Goal: Information Seeking & Learning: Learn about a topic

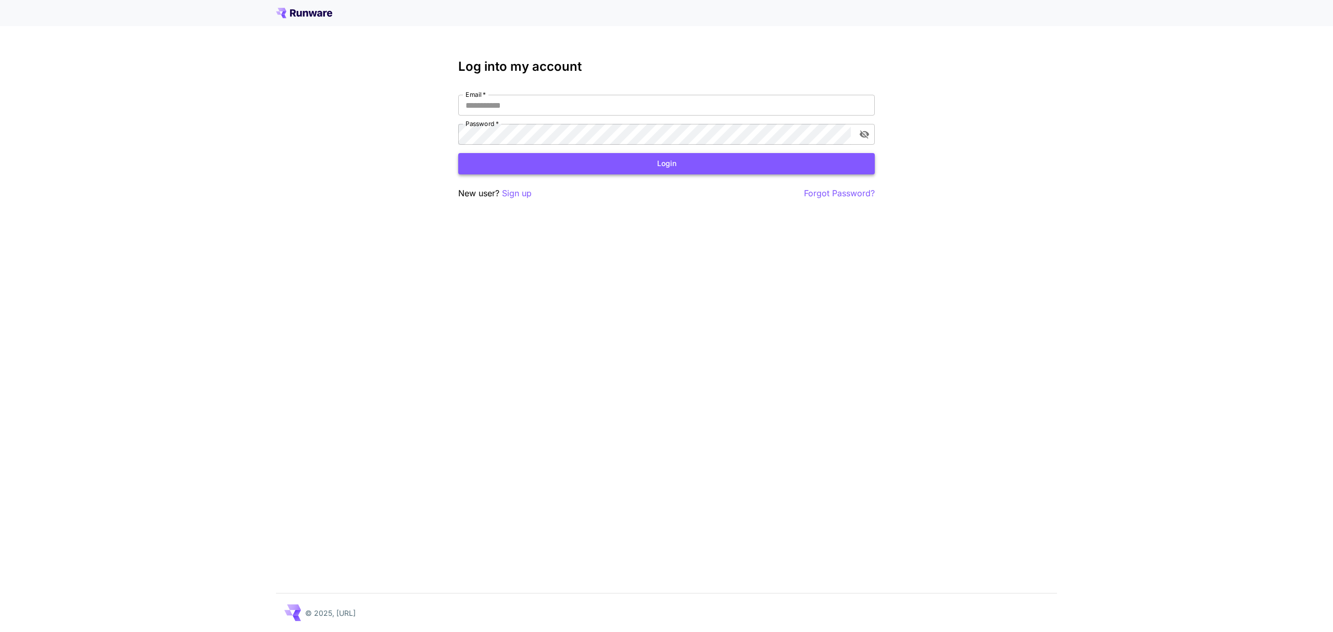
type input "**********"
click at [693, 169] on button "Login" at bounding box center [666, 163] width 417 height 21
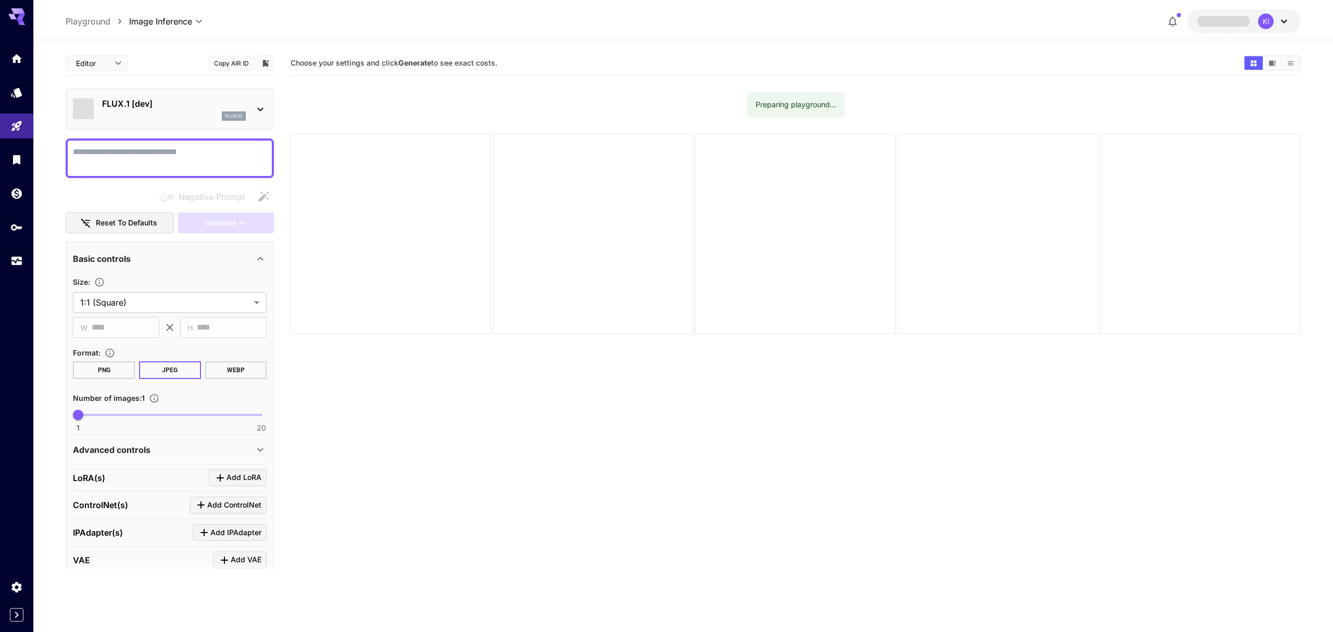
type input "**********"
click at [17, 158] on icon "Library" at bounding box center [17, 156] width 7 height 9
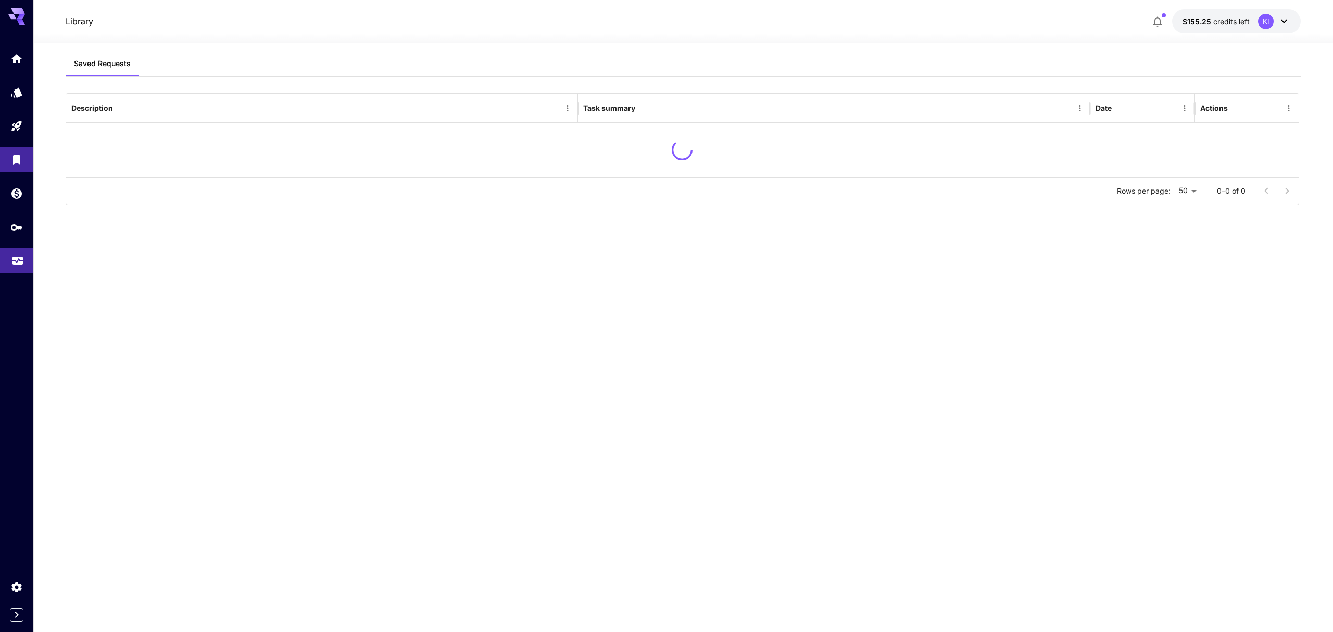
click at [12, 269] on link at bounding box center [16, 261] width 33 height 26
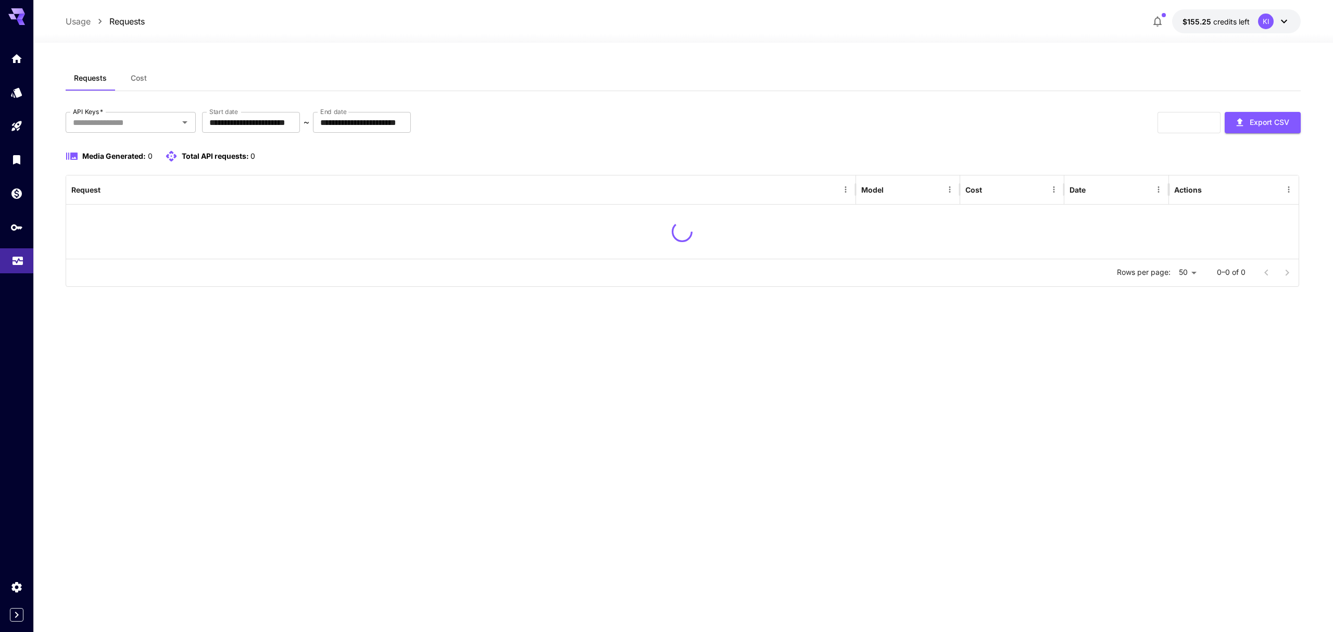
click at [12, 268] on link at bounding box center [16, 261] width 33 height 26
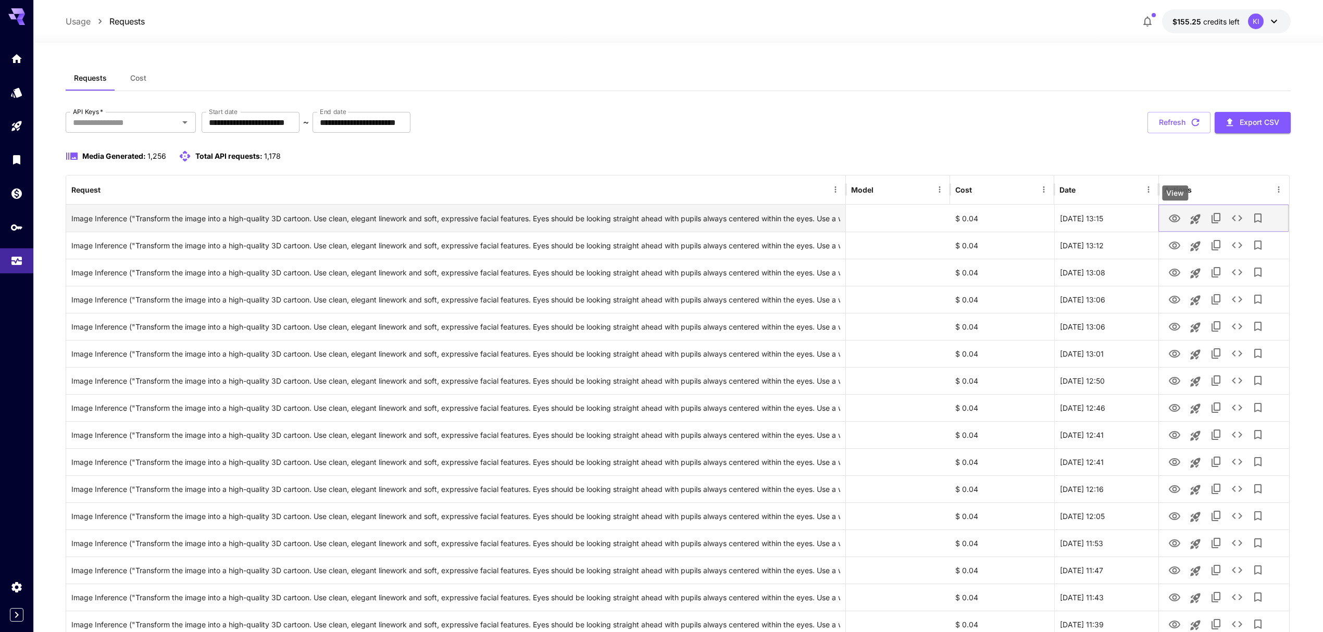
click at [1172, 218] on icon "View" at bounding box center [1174, 218] width 12 height 12
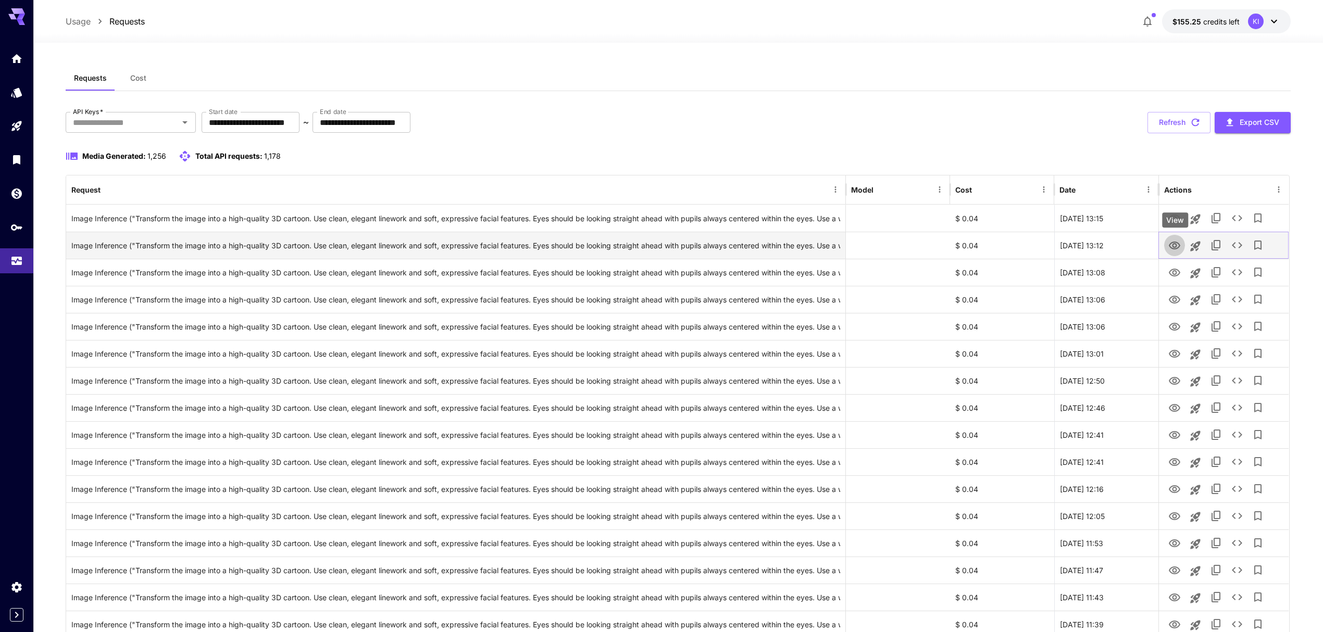
click at [1175, 249] on icon "View" at bounding box center [1174, 246] width 11 height 8
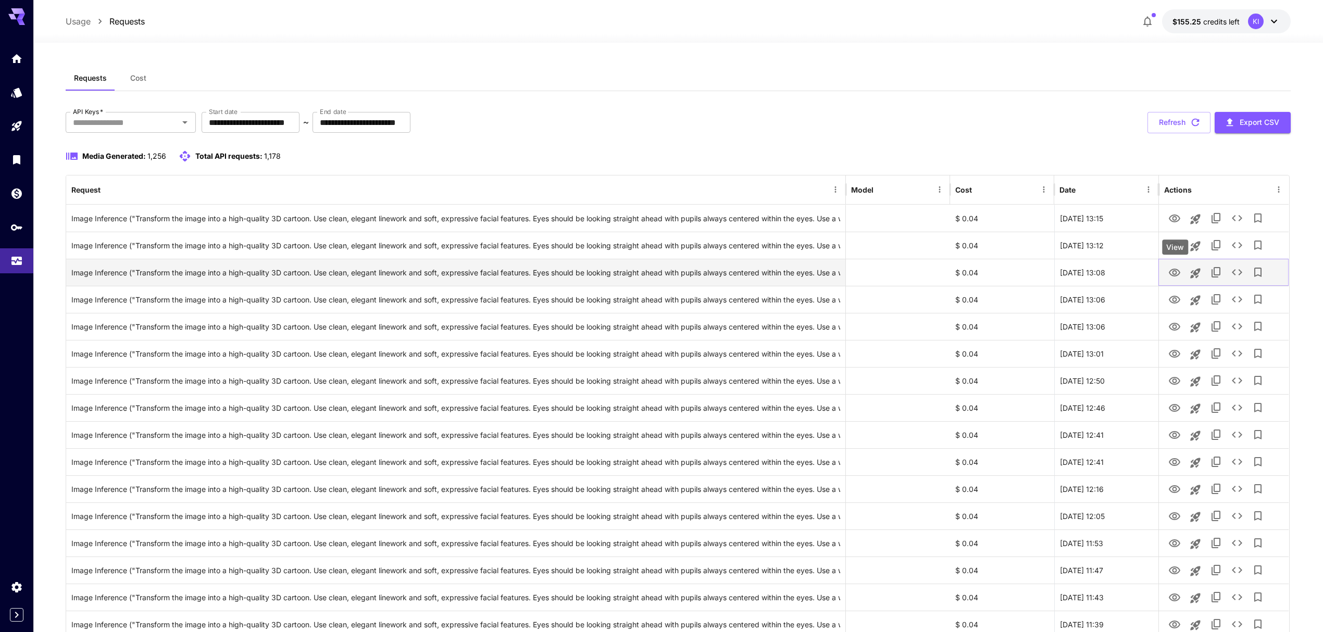
click at [1176, 269] on icon "View" at bounding box center [1174, 273] width 12 height 12
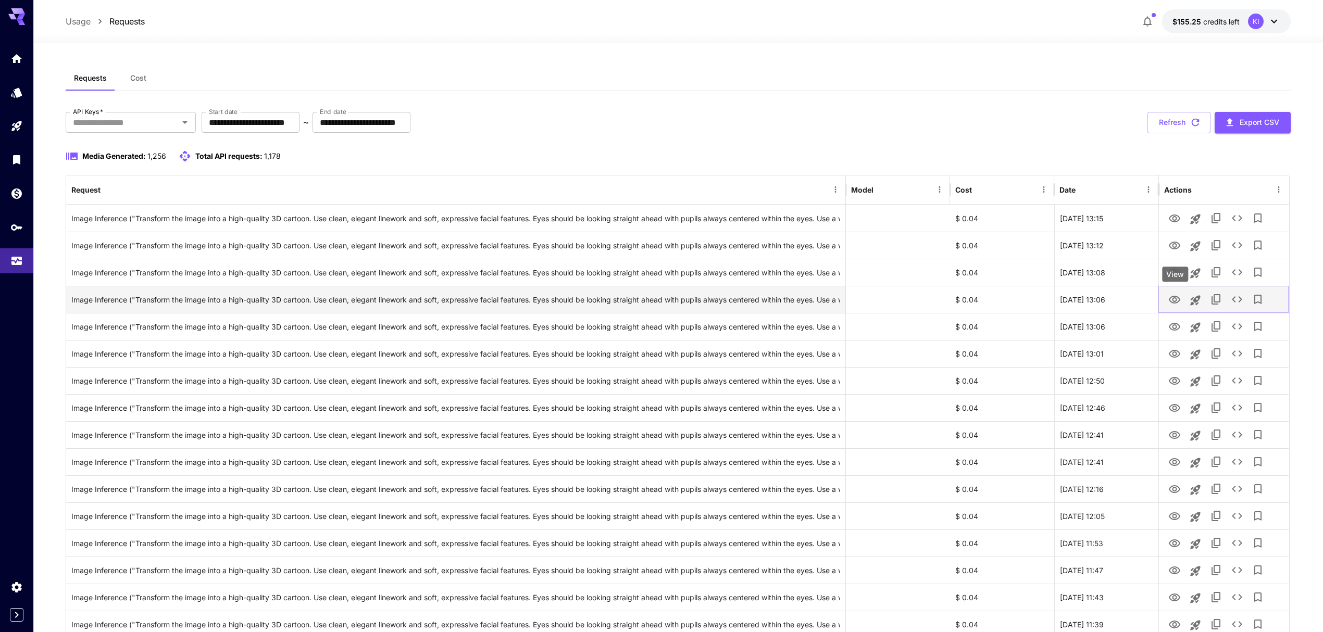
click at [1171, 297] on icon "View" at bounding box center [1174, 300] width 12 height 12
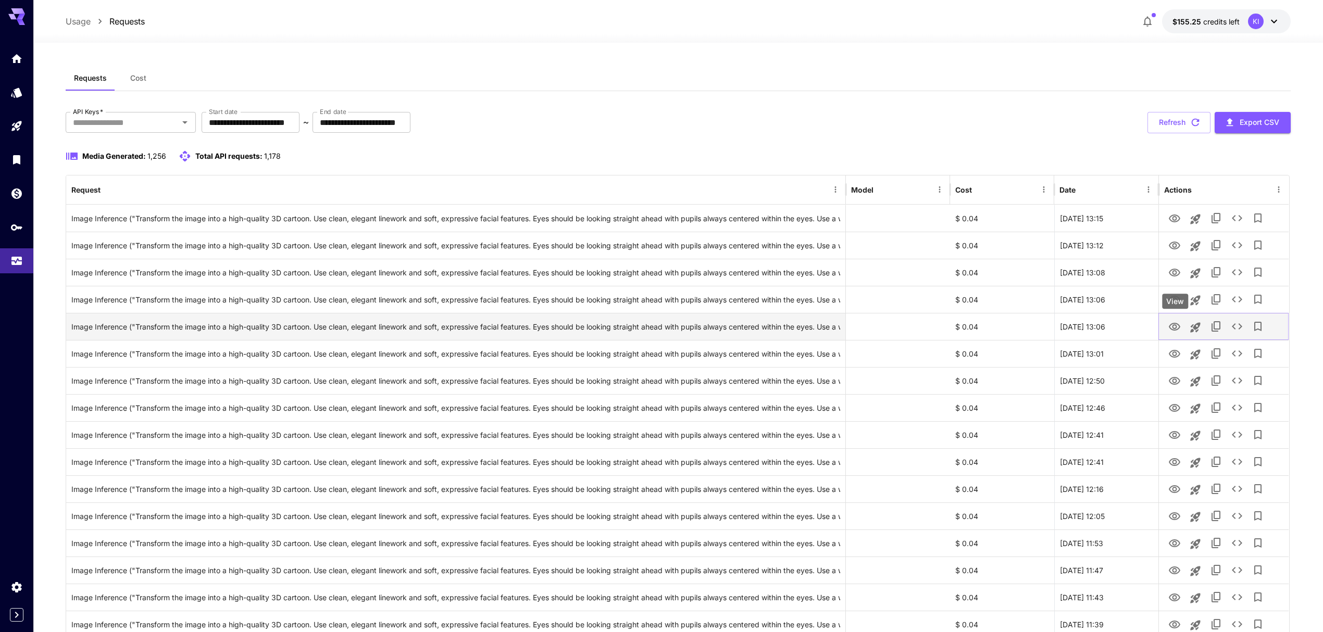
click at [1180, 328] on icon "View" at bounding box center [1174, 327] width 11 height 8
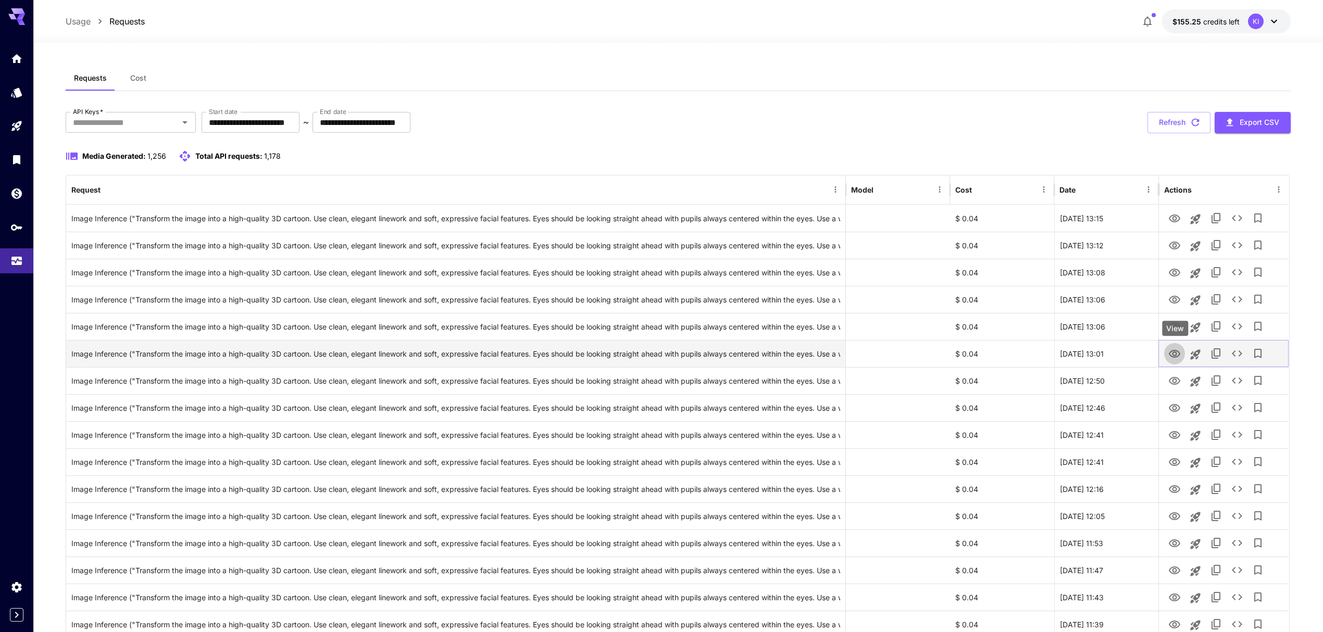
click at [1176, 357] on icon "View" at bounding box center [1174, 354] width 12 height 12
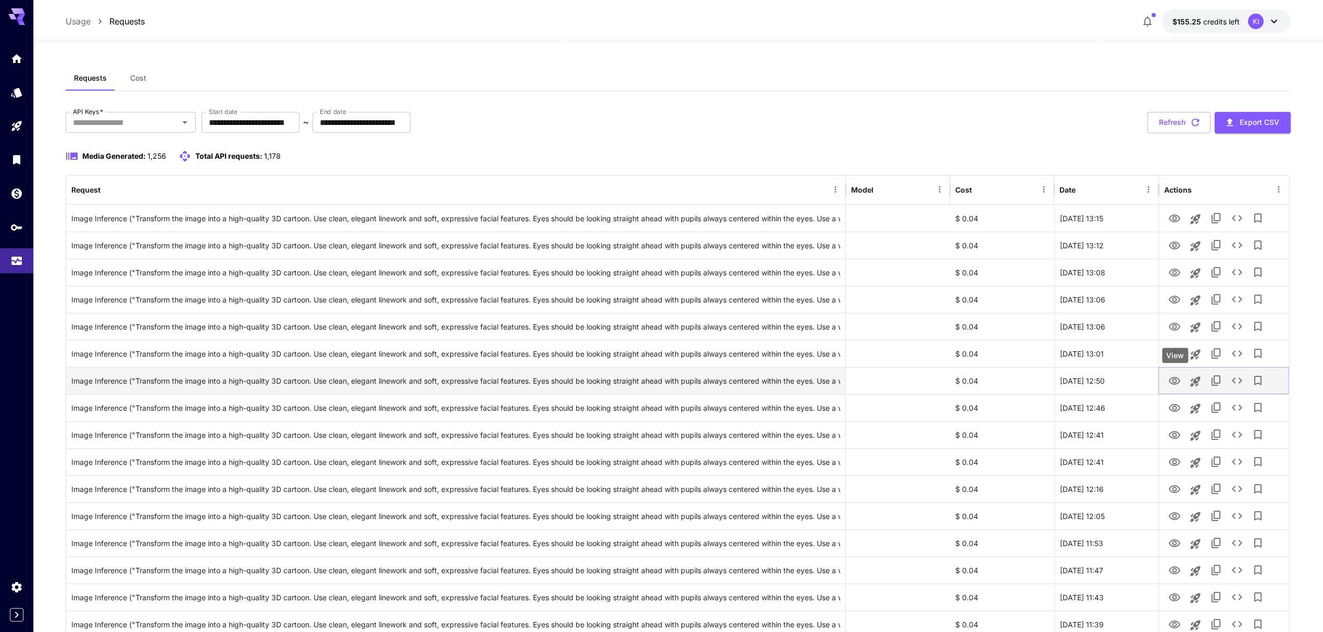
click at [1173, 380] on icon "View" at bounding box center [1174, 381] width 11 height 8
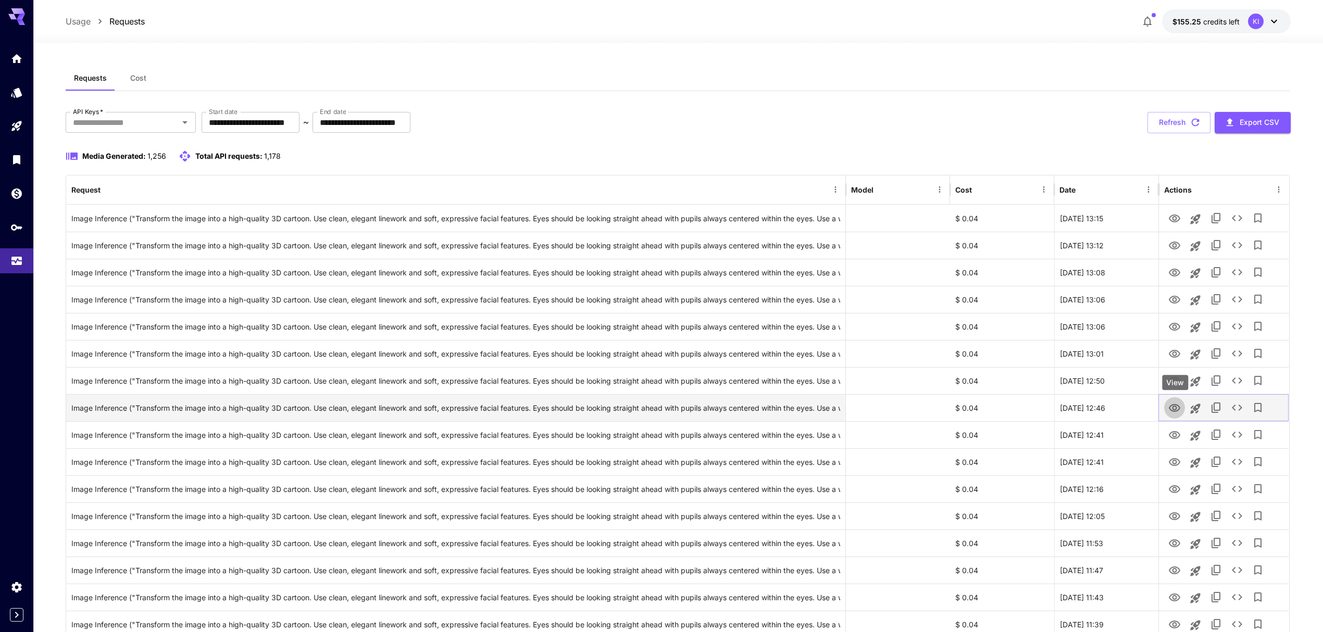
click at [1178, 406] on icon "View" at bounding box center [1174, 408] width 11 height 8
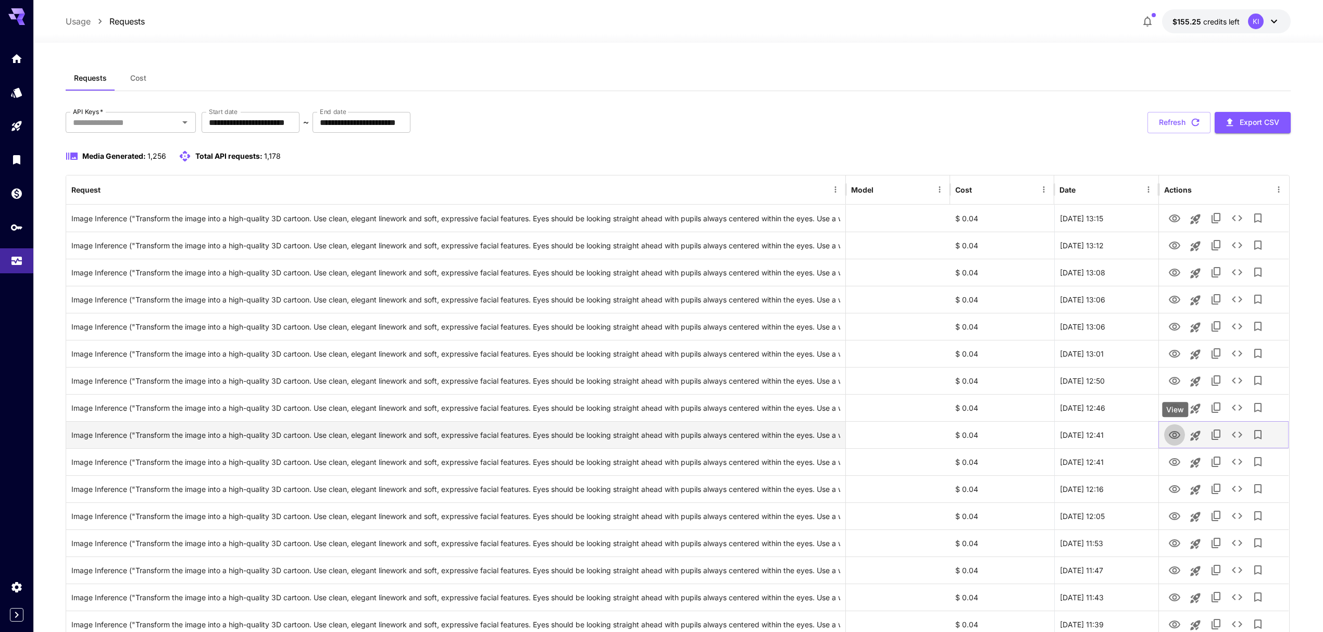
click at [1174, 432] on icon "View" at bounding box center [1174, 435] width 12 height 12
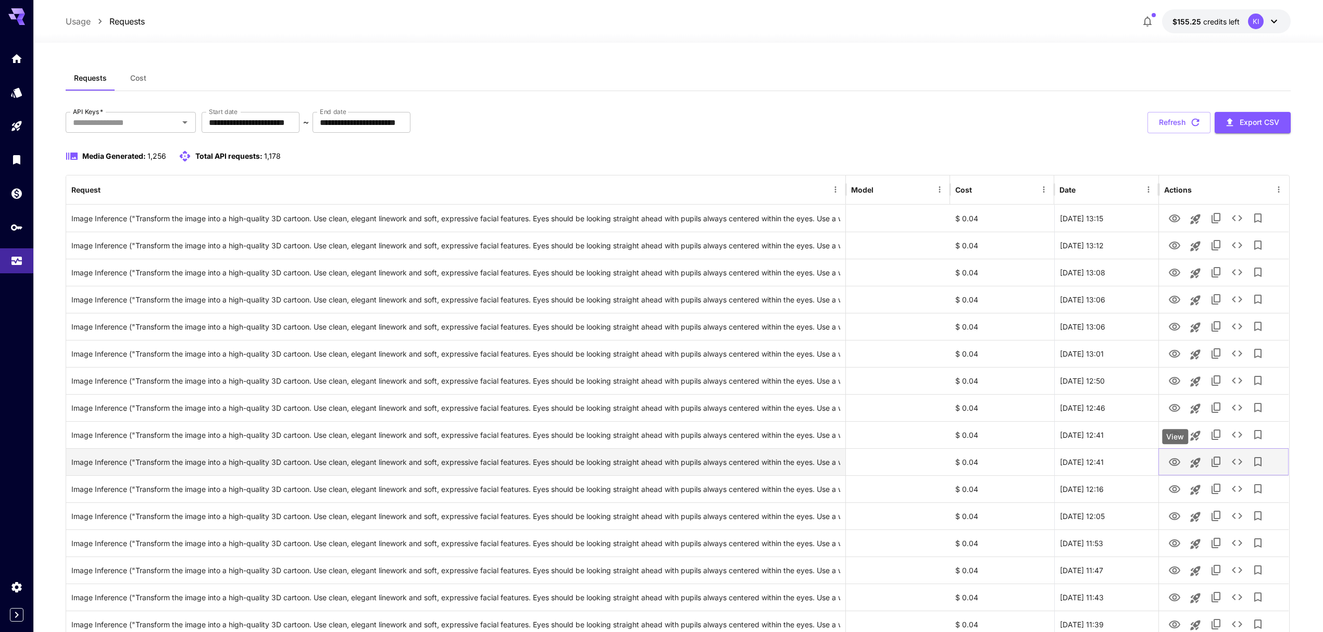
click at [1170, 459] on icon "View" at bounding box center [1174, 462] width 12 height 12
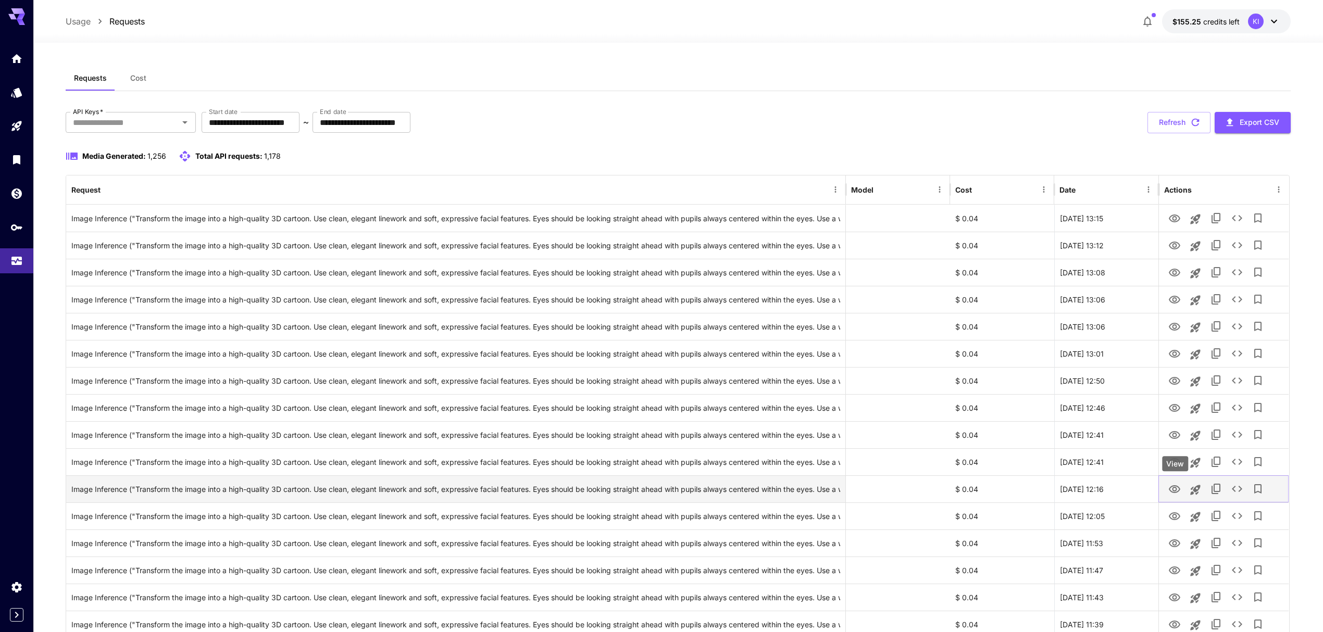
click at [1178, 493] on icon "View" at bounding box center [1174, 489] width 12 height 12
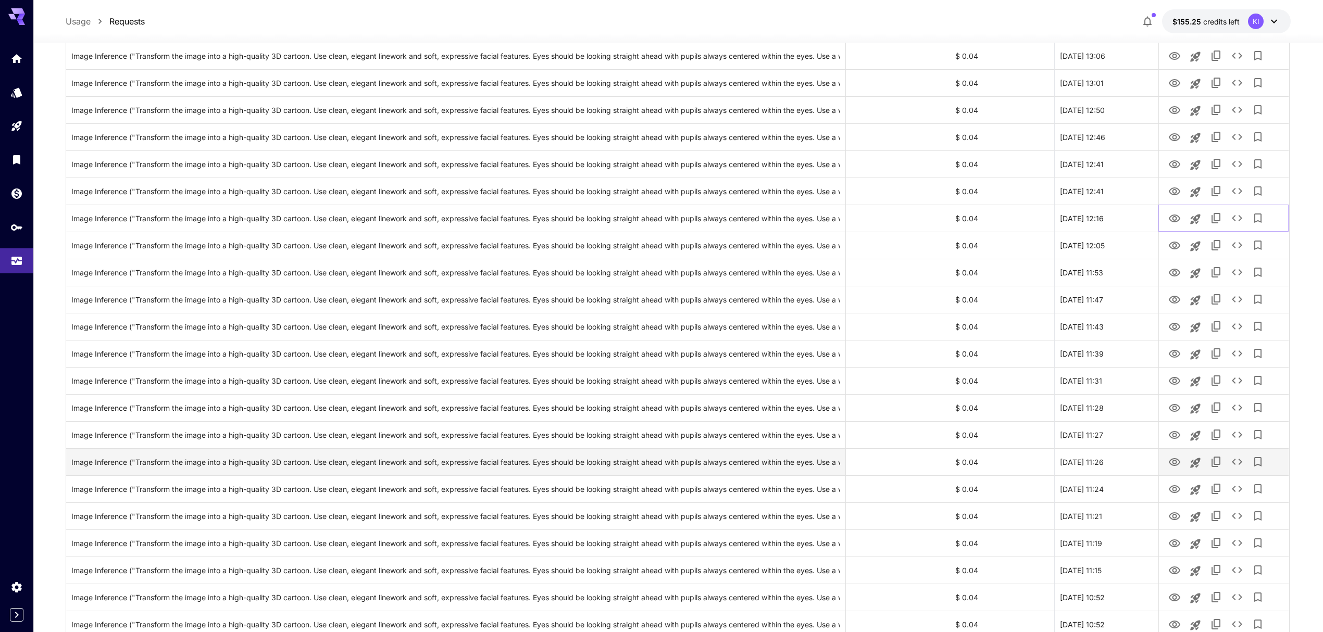
scroll to position [347, 0]
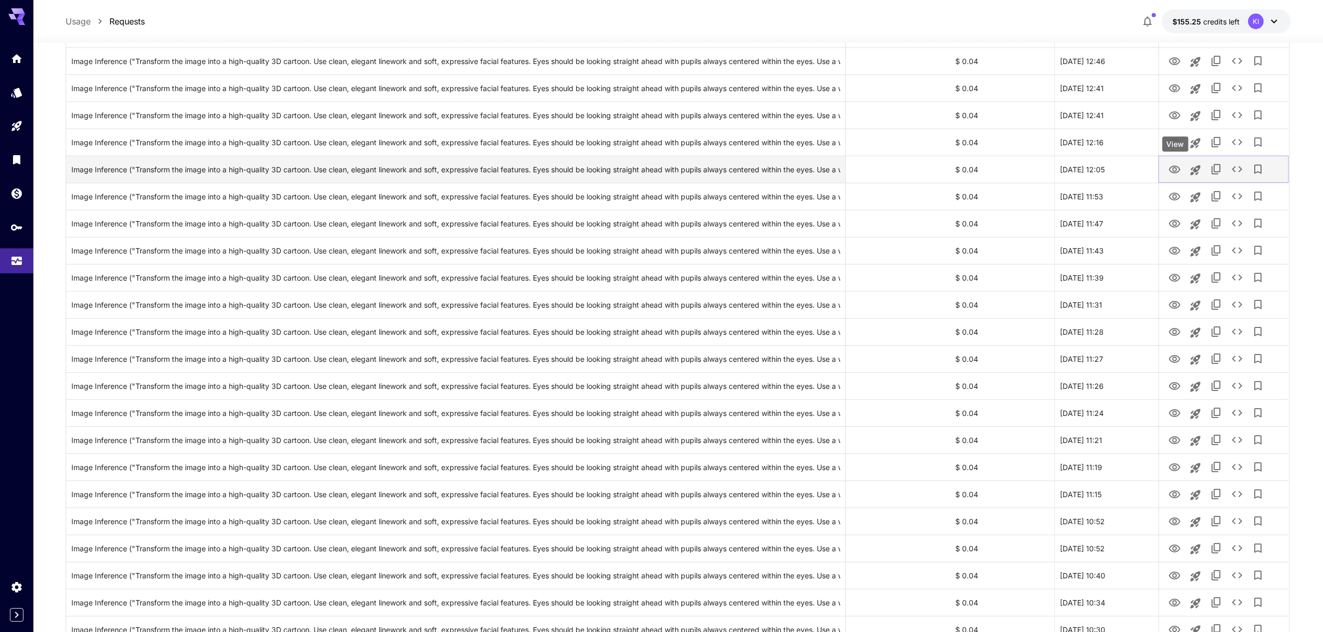
click at [1170, 167] on icon "View" at bounding box center [1174, 170] width 12 height 12
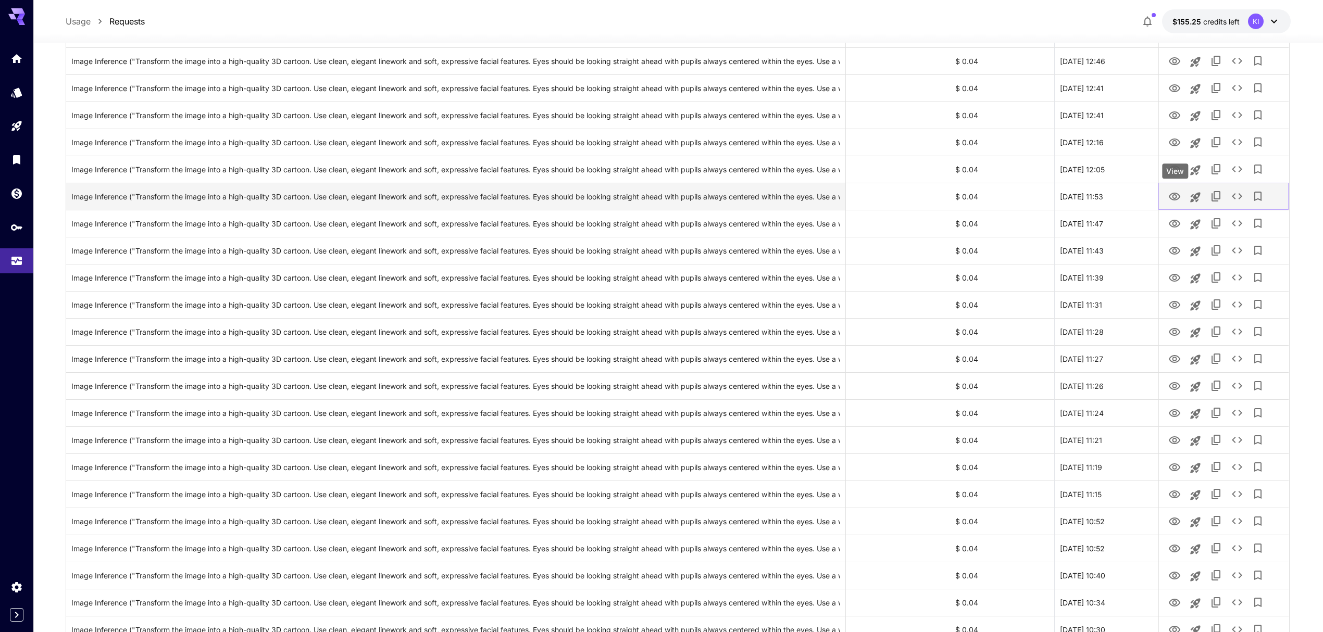
click at [1178, 203] on icon "View" at bounding box center [1174, 197] width 12 height 12
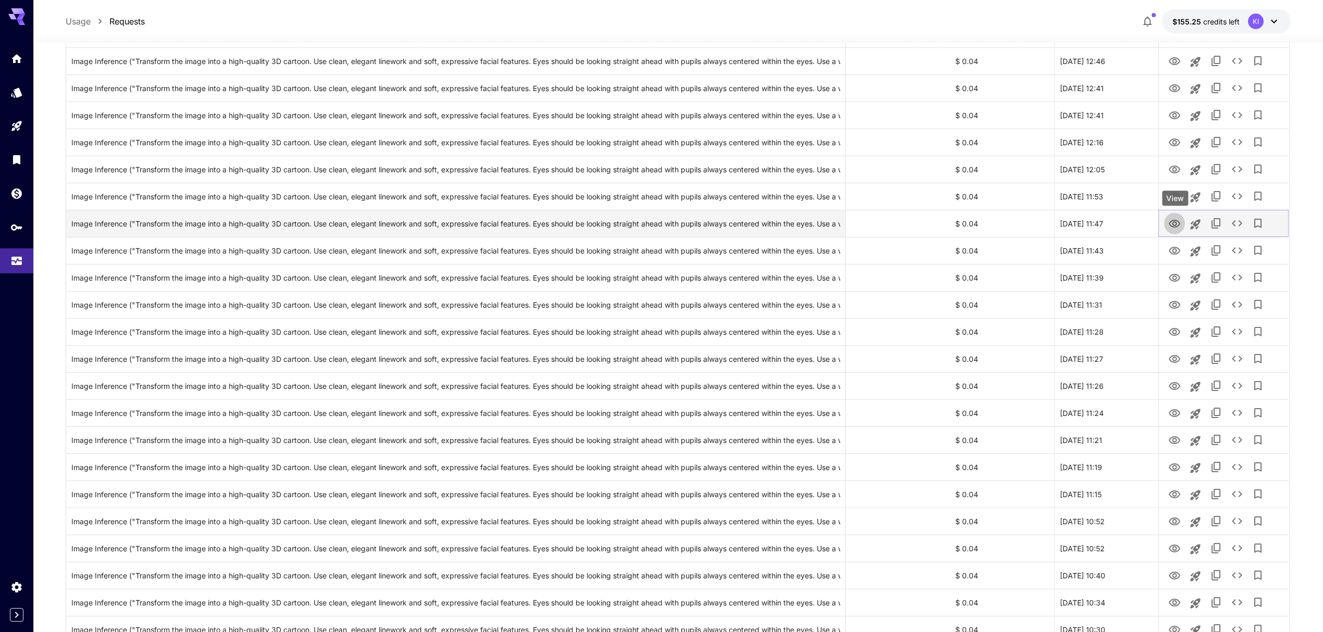
click at [1173, 223] on icon "View" at bounding box center [1174, 224] width 11 height 8
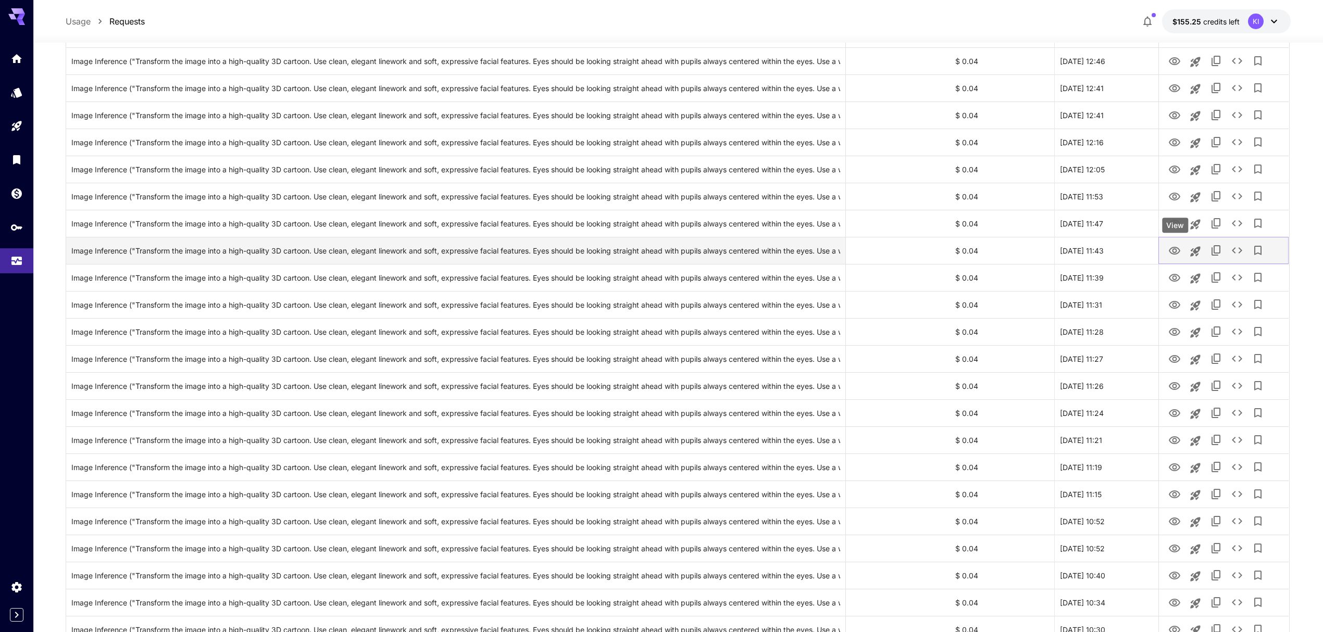
click at [1167, 251] on button "View" at bounding box center [1174, 250] width 21 height 21
click at [1182, 248] on button "View" at bounding box center [1174, 250] width 21 height 21
click at [1170, 249] on icon "View" at bounding box center [1174, 251] width 12 height 12
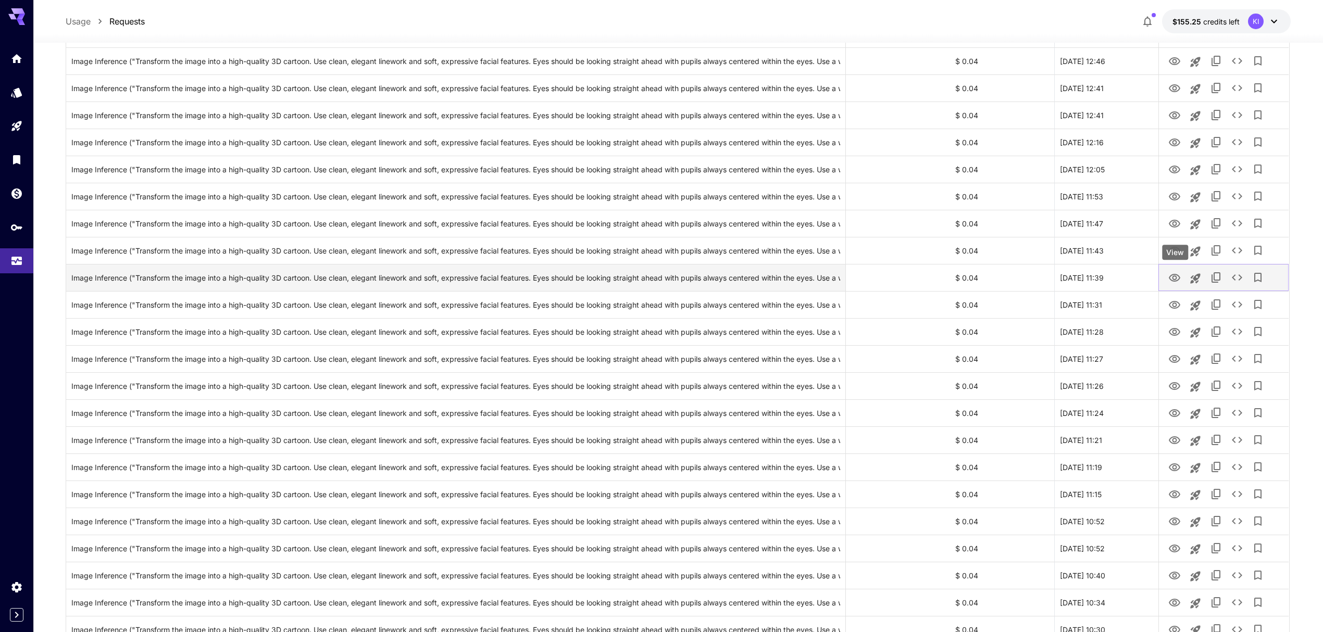
click at [1172, 276] on icon "View" at bounding box center [1174, 278] width 11 height 8
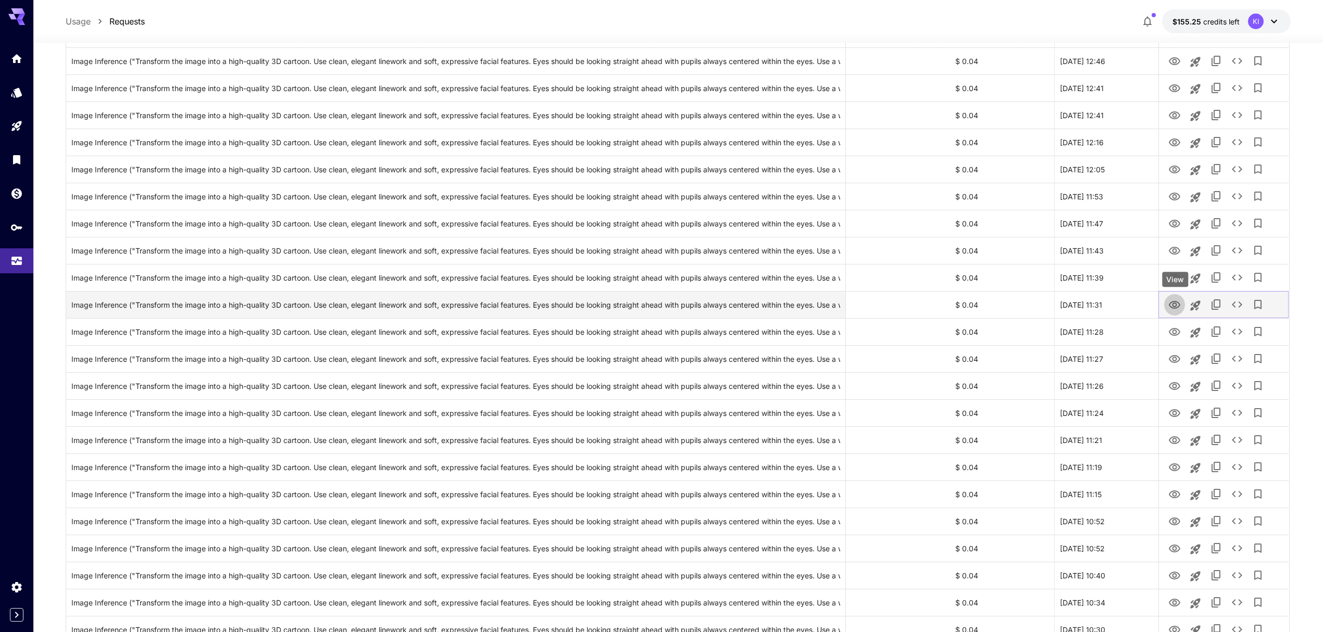
click at [1178, 307] on icon "View" at bounding box center [1174, 305] width 12 height 12
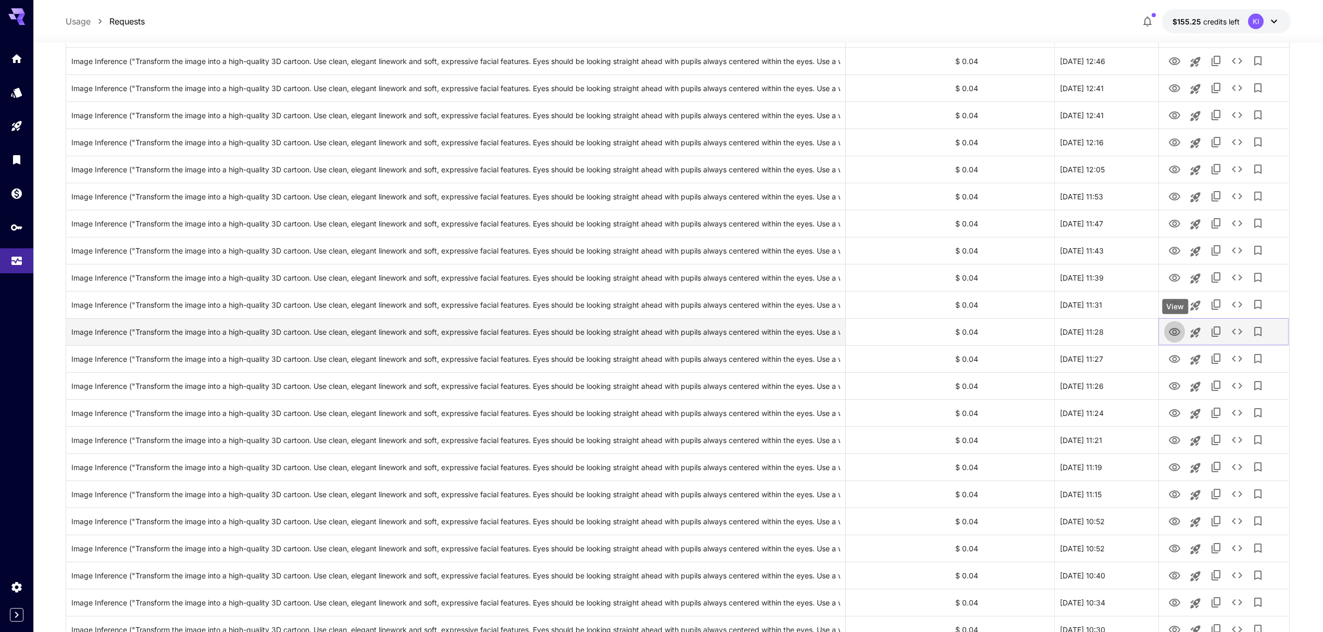
click at [1170, 331] on icon "View" at bounding box center [1174, 332] width 11 height 8
click at [1179, 361] on icon "View" at bounding box center [1174, 359] width 11 height 8
click at [1176, 361] on icon "View" at bounding box center [1174, 359] width 12 height 12
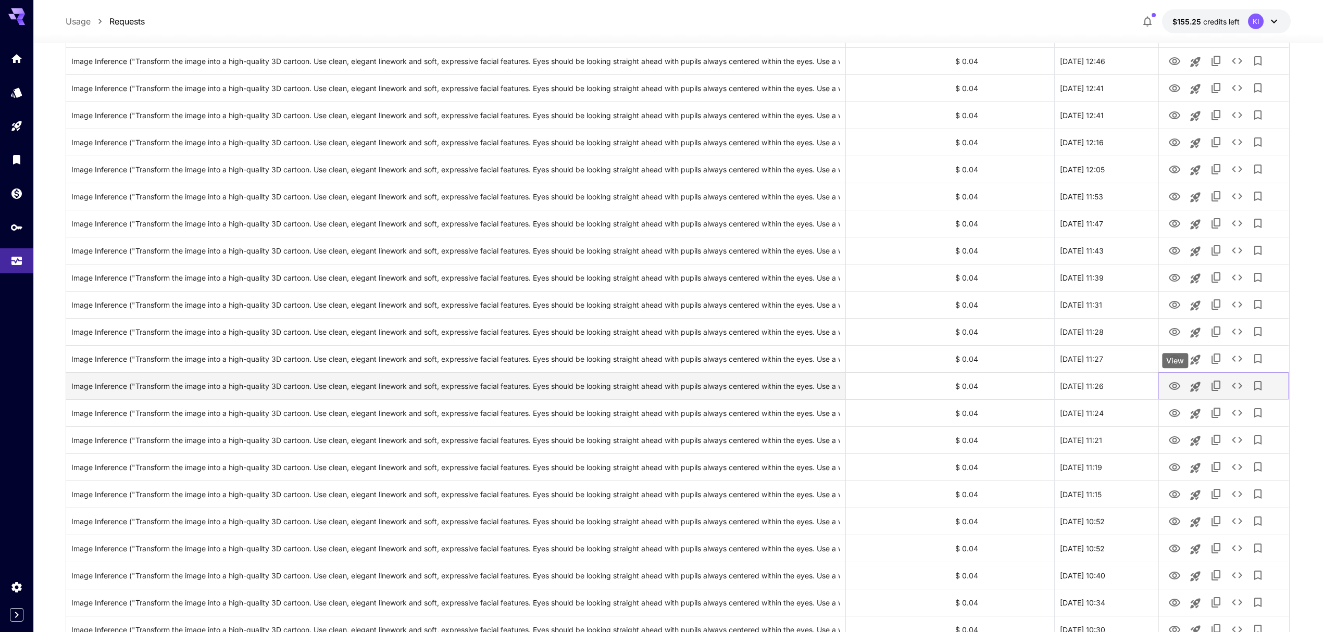
click at [1171, 387] on icon "View" at bounding box center [1174, 386] width 11 height 8
click at [1171, 412] on icon "View" at bounding box center [1174, 413] width 11 height 8
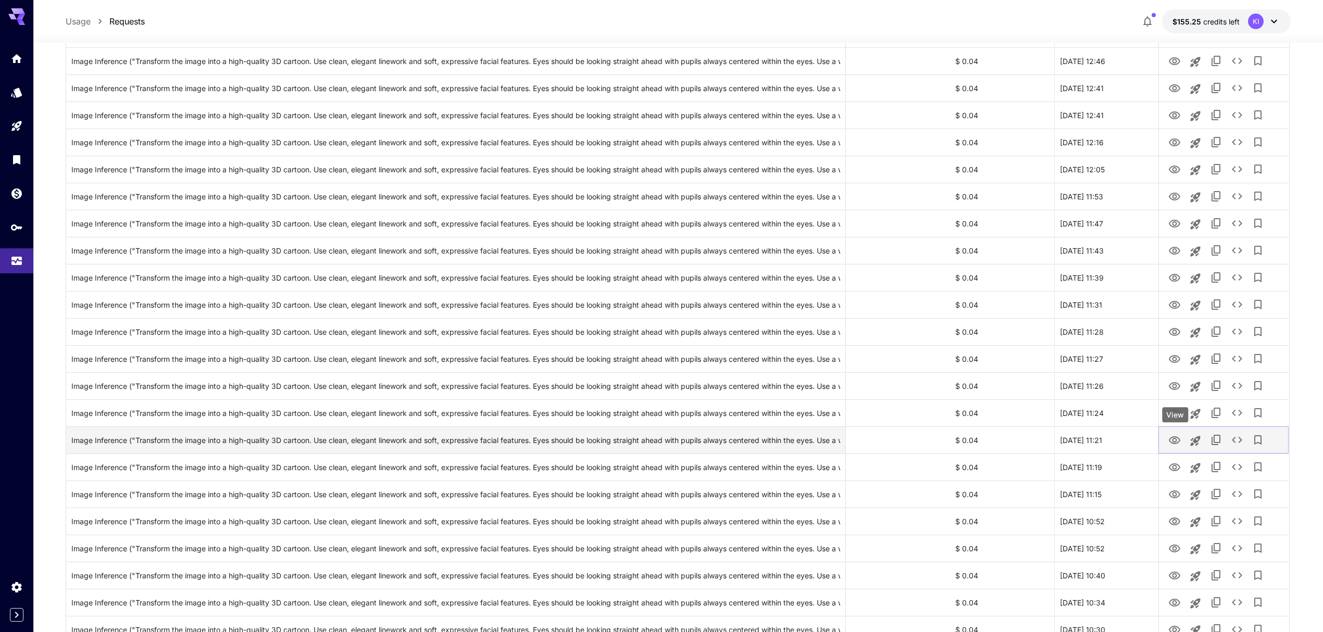
click at [1173, 434] on icon "View" at bounding box center [1174, 440] width 12 height 12
click at [1171, 465] on icon "View" at bounding box center [1174, 468] width 11 height 8
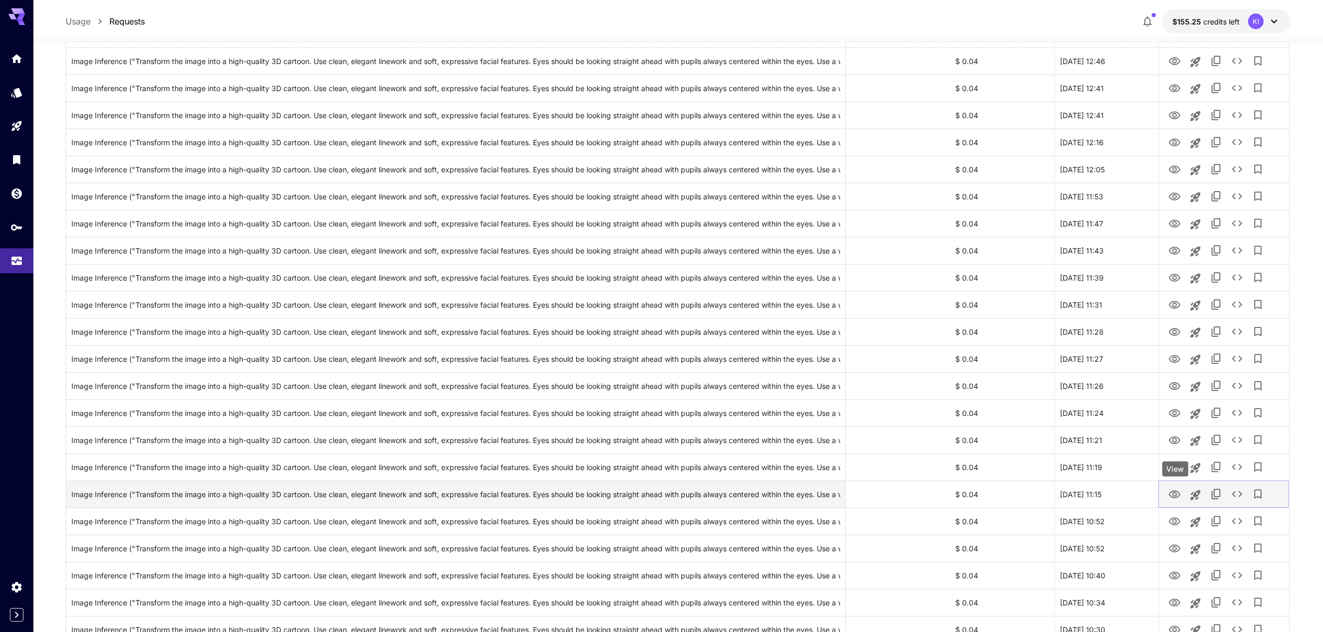
click at [1173, 495] on icon "View" at bounding box center [1174, 495] width 11 height 8
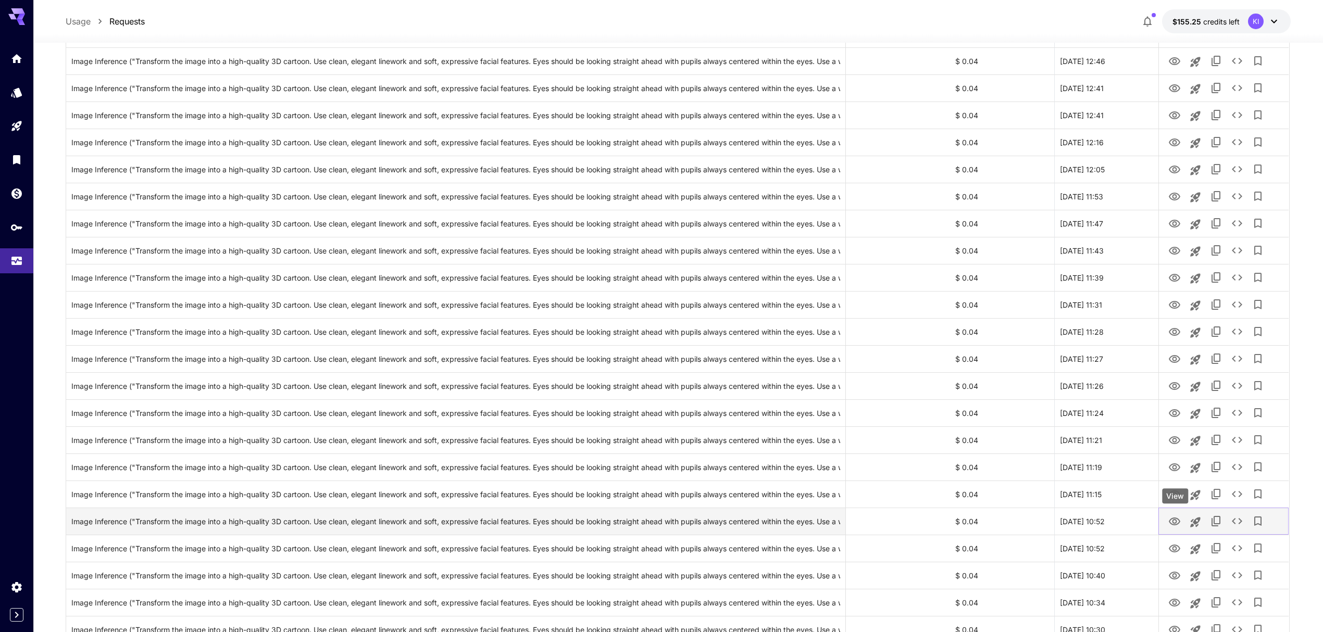
click at [1175, 525] on icon "View" at bounding box center [1174, 522] width 11 height 8
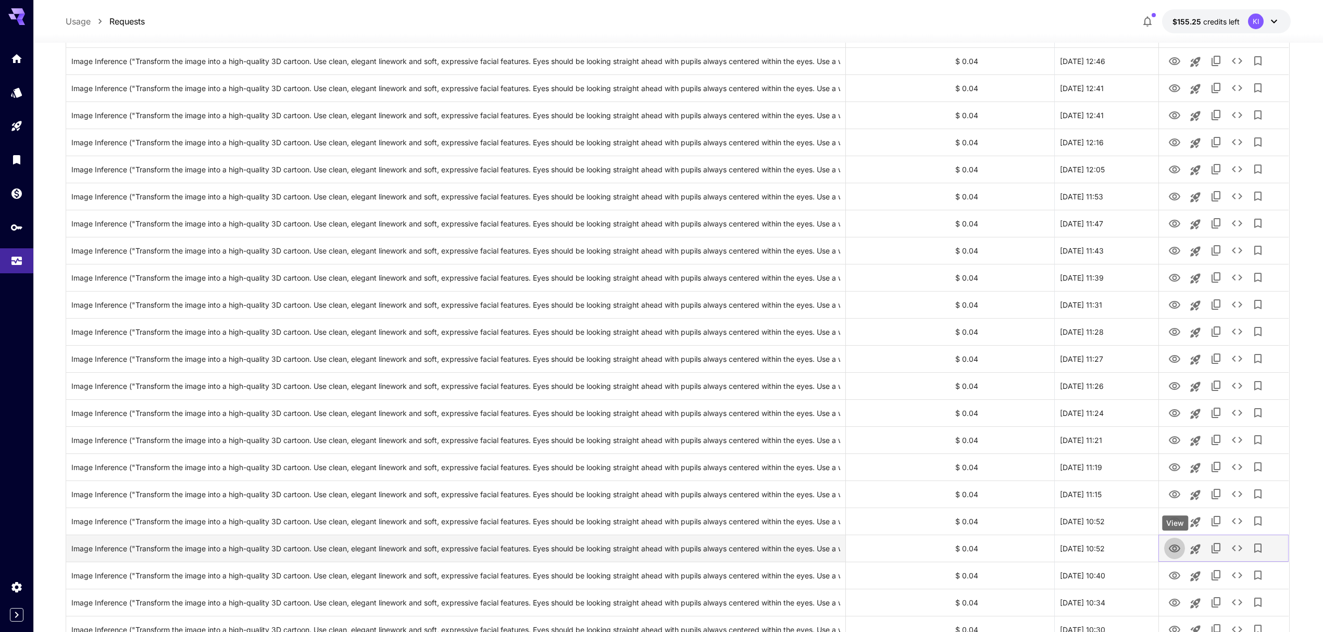
click at [1174, 544] on icon "View" at bounding box center [1174, 549] width 12 height 12
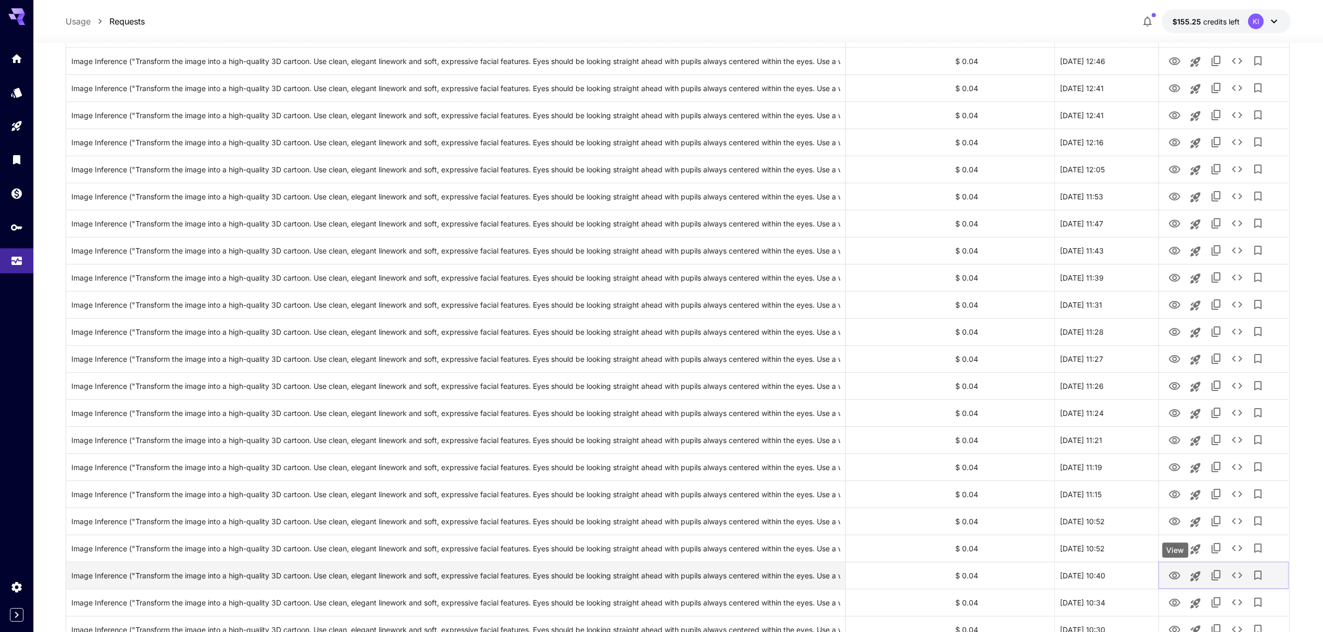
click at [1176, 580] on icon "View" at bounding box center [1174, 576] width 12 height 12
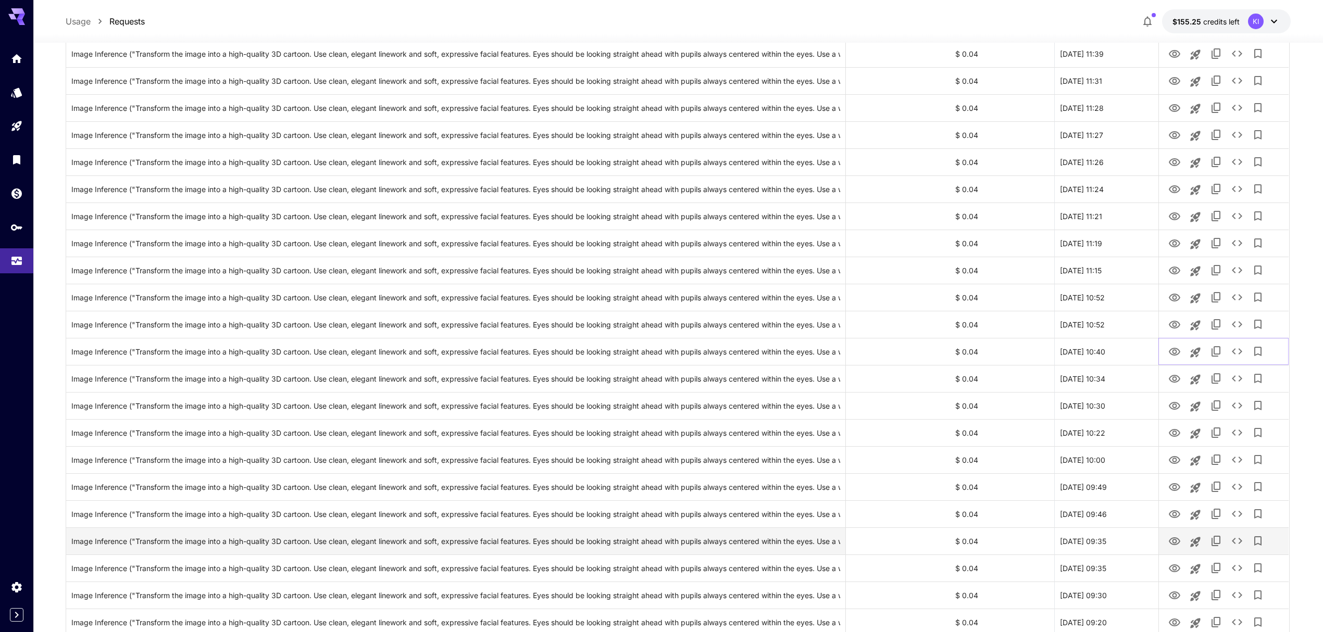
scroll to position [694, 0]
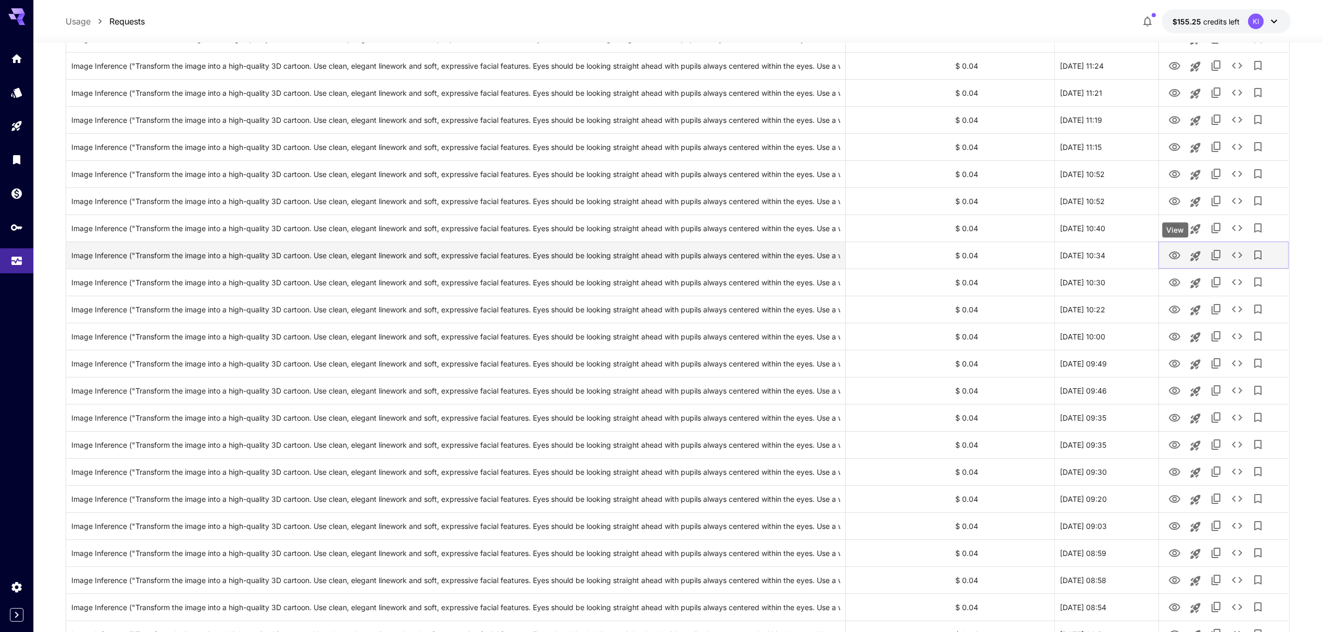
click at [1177, 251] on icon "View" at bounding box center [1174, 255] width 12 height 12
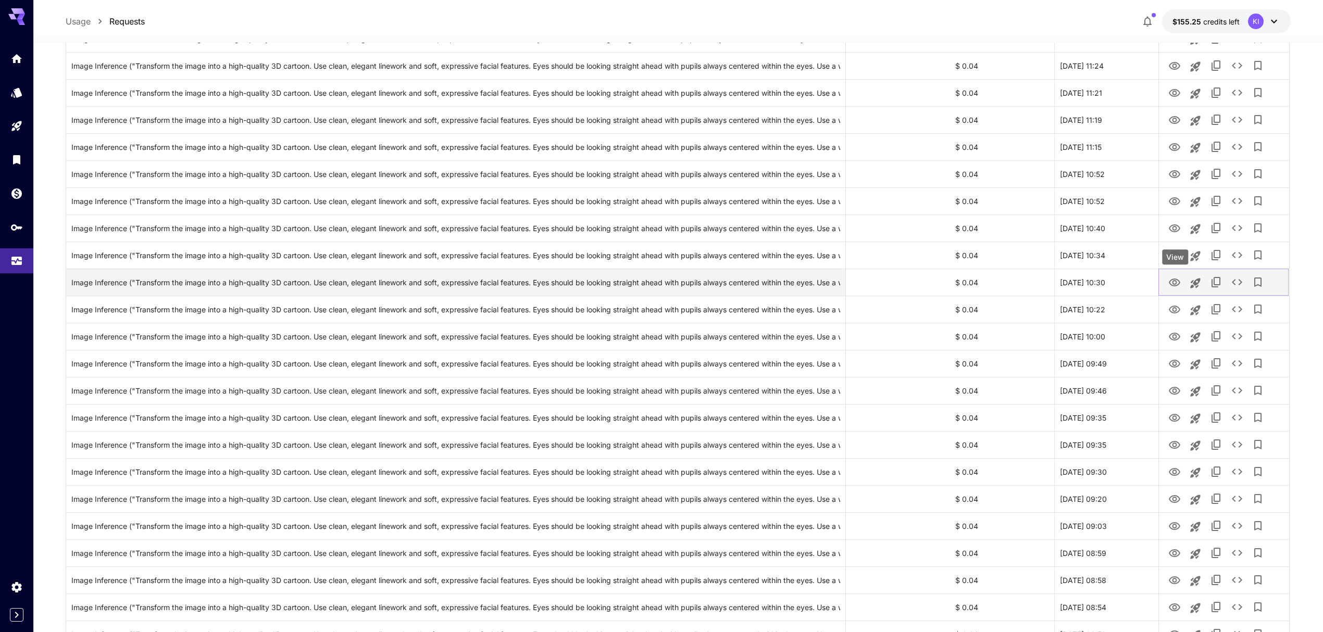
click at [1174, 287] on icon "View" at bounding box center [1174, 283] width 12 height 12
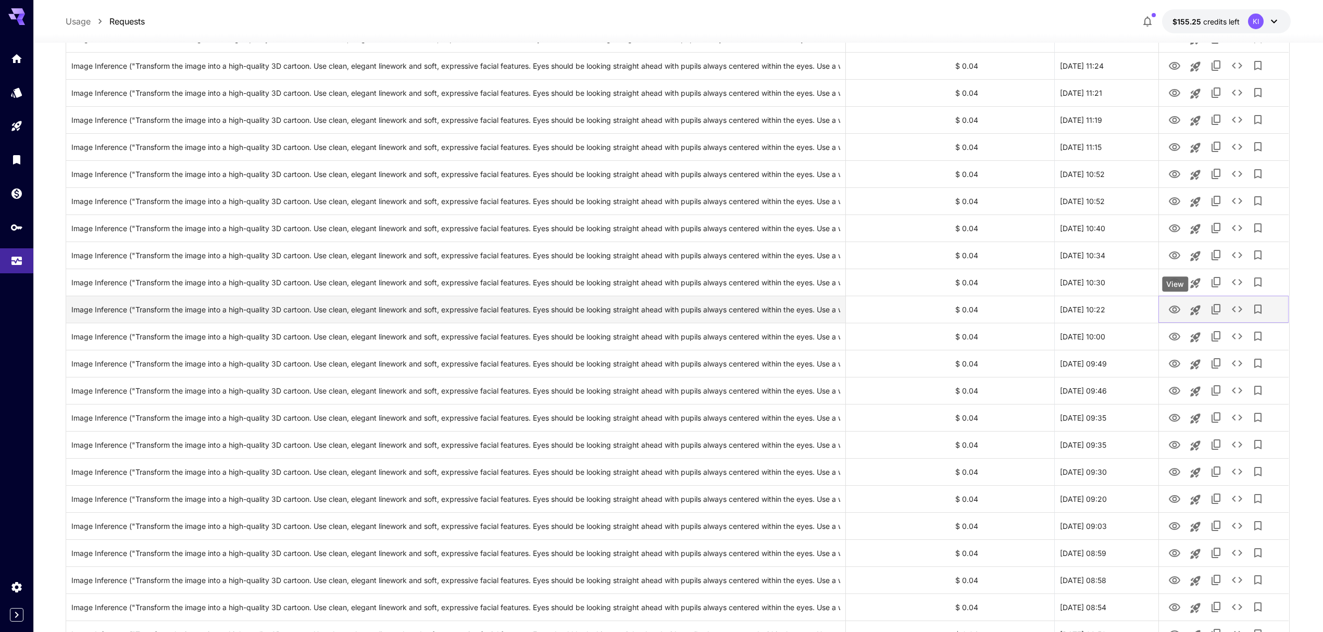
click at [1172, 310] on icon "View" at bounding box center [1174, 310] width 12 height 12
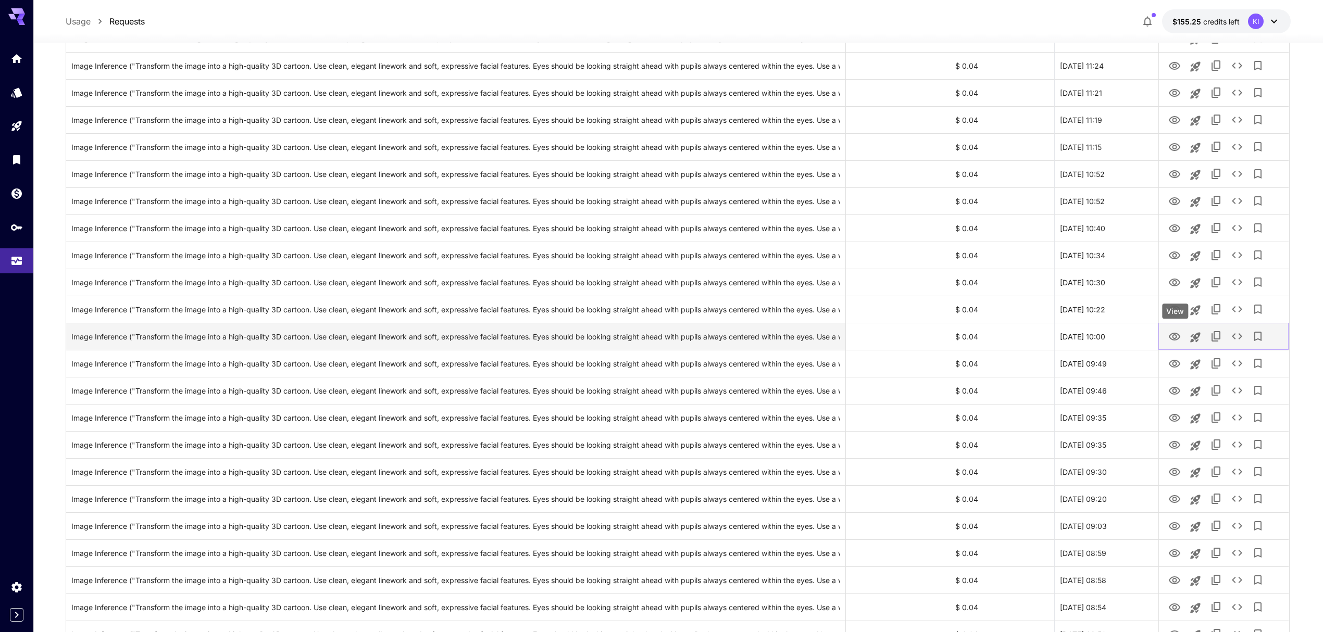
click at [1174, 336] on icon "View" at bounding box center [1174, 337] width 12 height 12
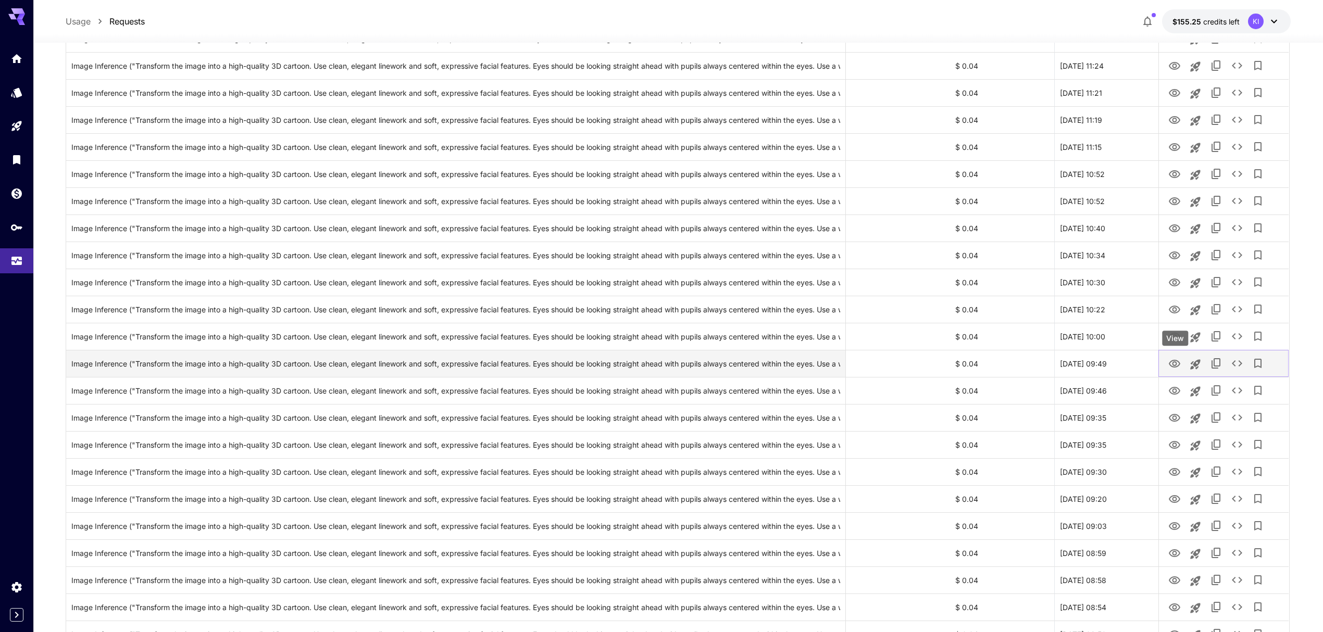
click at [1174, 365] on icon "View" at bounding box center [1174, 364] width 12 height 12
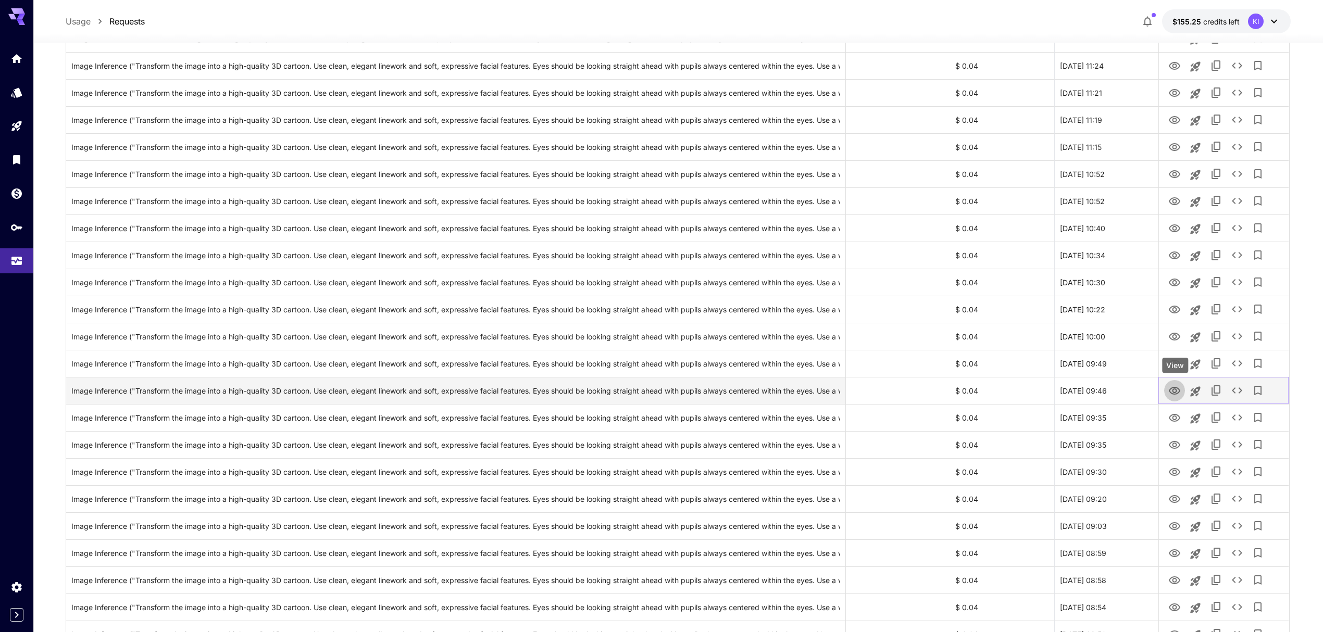
click at [1174, 391] on icon "View" at bounding box center [1174, 391] width 12 height 12
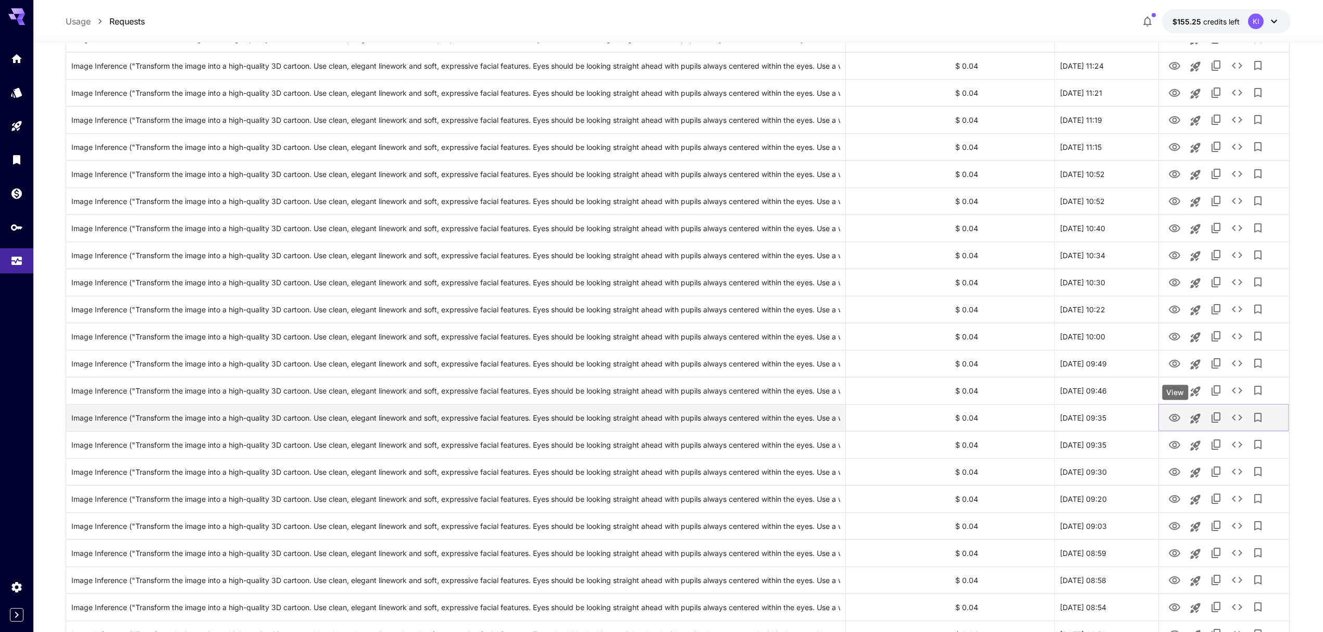
click at [1180, 417] on icon "View" at bounding box center [1174, 418] width 12 height 12
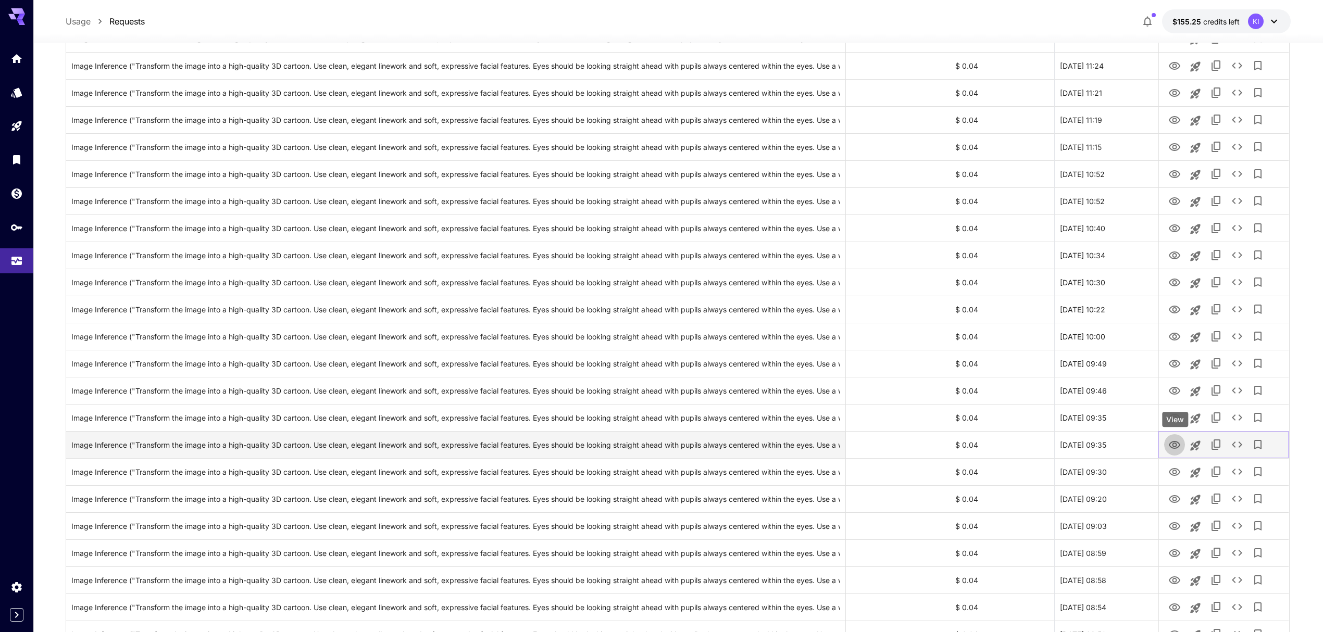
click at [1171, 443] on icon "View" at bounding box center [1174, 445] width 11 height 8
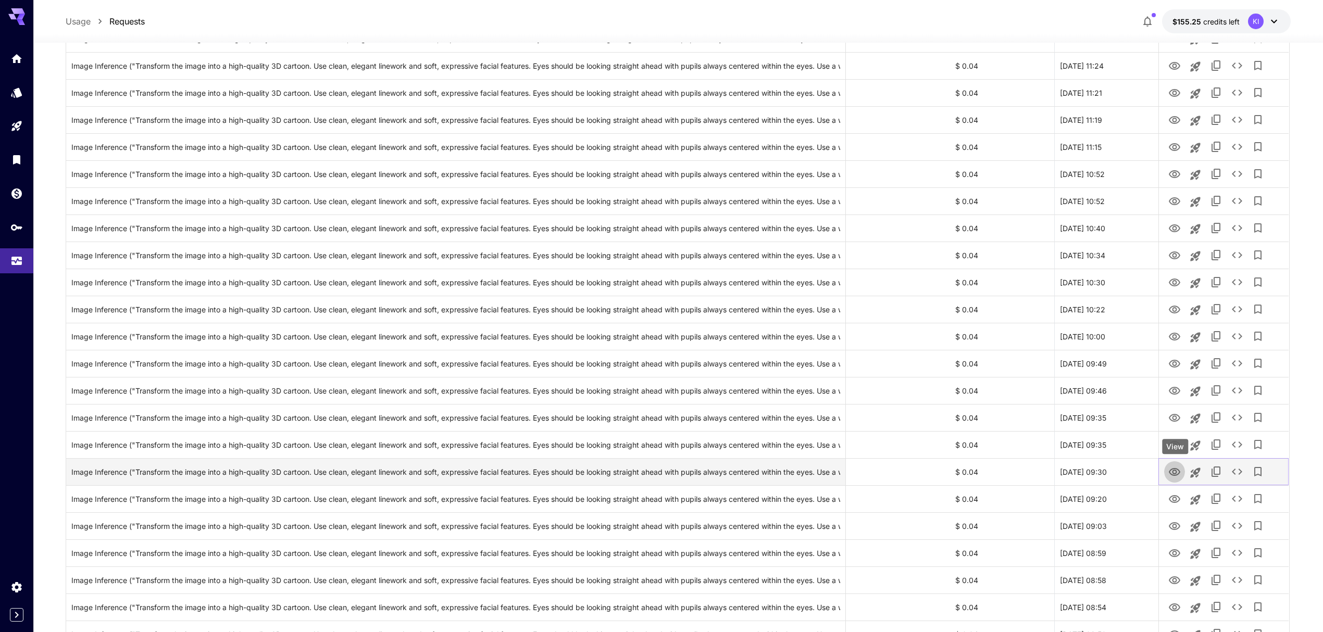
click at [1174, 469] on icon "View" at bounding box center [1174, 472] width 12 height 12
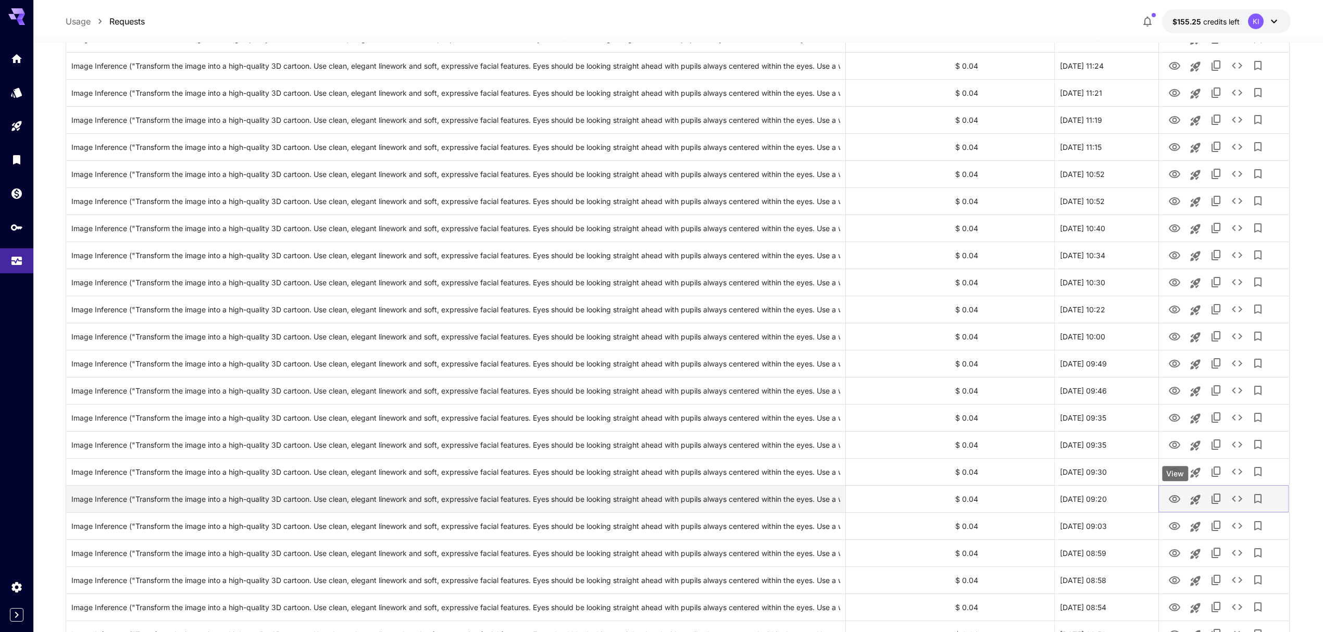
click at [1174, 498] on icon "View" at bounding box center [1174, 499] width 12 height 12
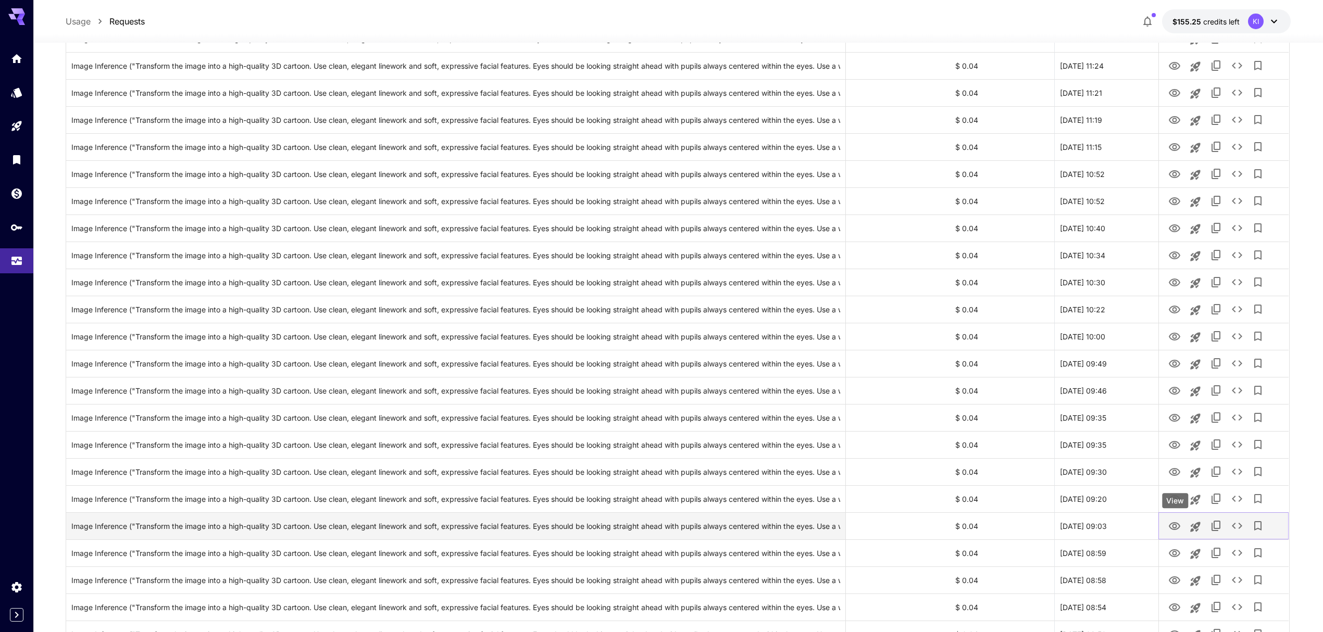
click at [1169, 527] on icon "View" at bounding box center [1174, 526] width 11 height 8
